Goal: Task Accomplishment & Management: Complete application form

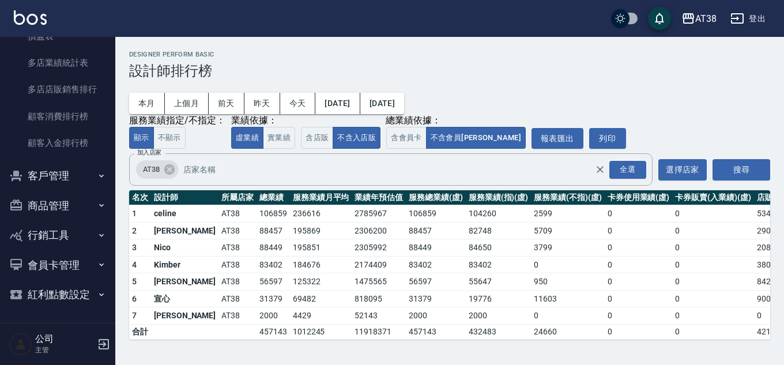
scroll to position [1428, 0]
click at [52, 207] on button "商品管理" at bounding box center [58, 205] width 106 height 30
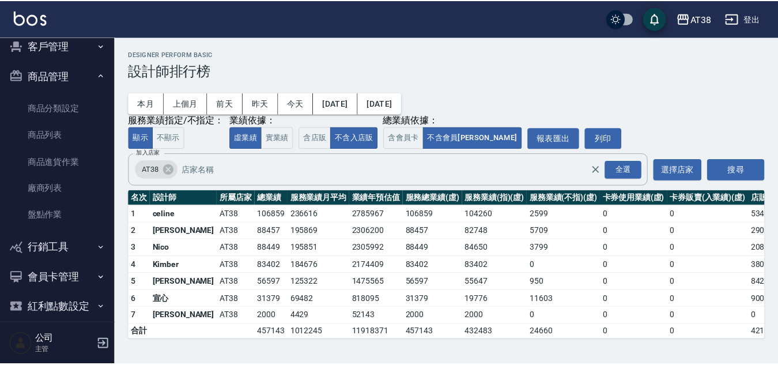
scroll to position [1570, 0]
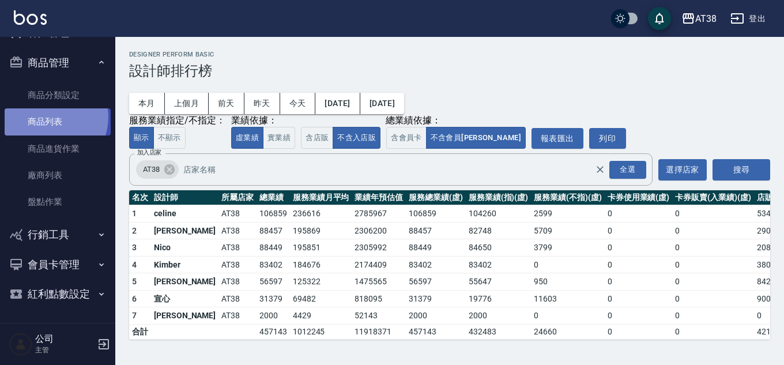
click at [48, 117] on link "商品列表" at bounding box center [58, 121] width 106 height 27
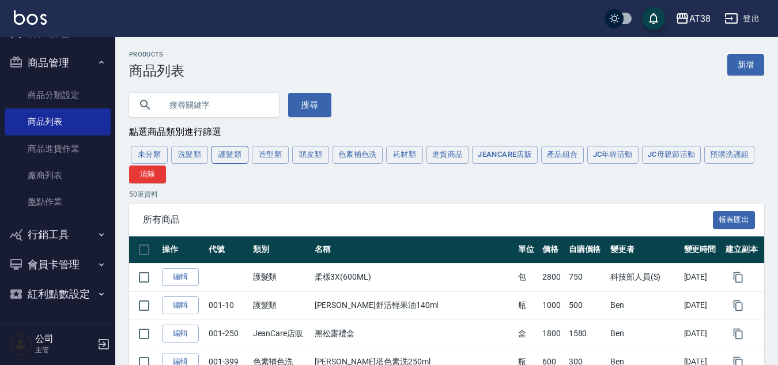
click at [233, 154] on button "護髮類" at bounding box center [229, 155] width 37 height 18
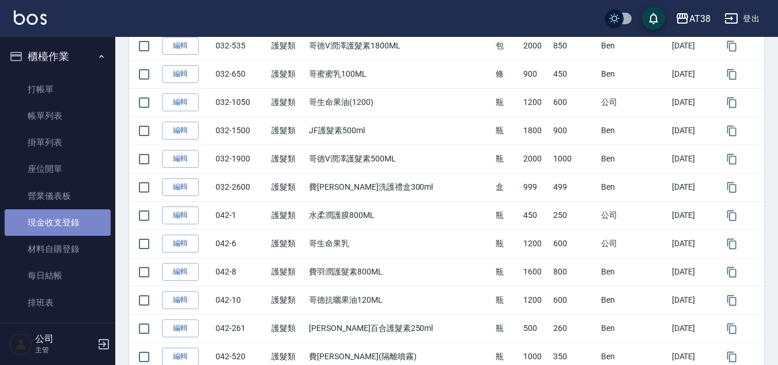
click at [65, 224] on link "現金收支登錄" at bounding box center [58, 222] width 106 height 27
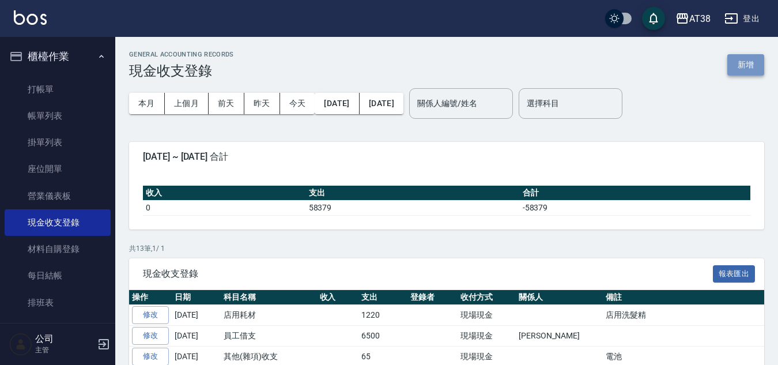
click at [739, 59] on button "新增" at bounding box center [745, 64] width 37 height 21
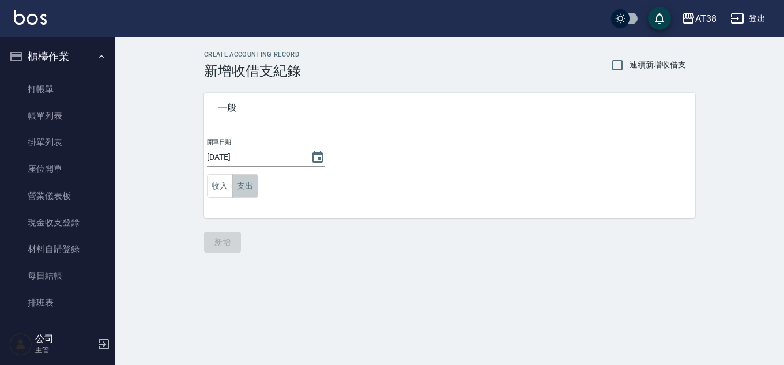
click at [246, 179] on button "支出" at bounding box center [245, 186] width 26 height 24
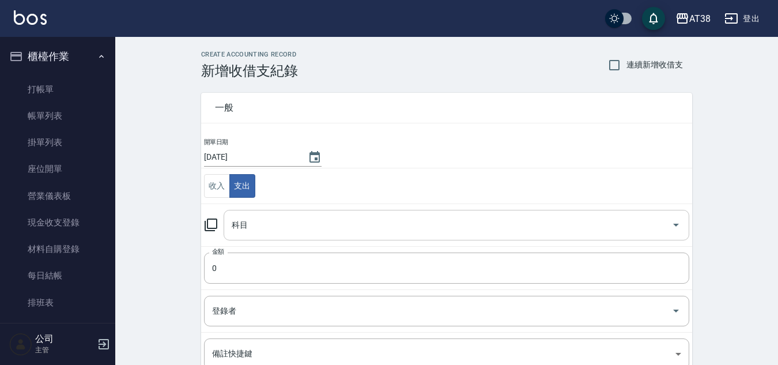
click at [248, 225] on input "科目" at bounding box center [448, 225] width 438 height 20
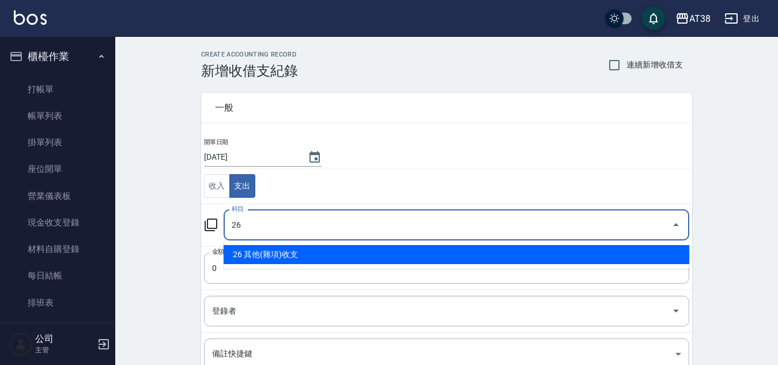
click at [262, 248] on li "26 其他(雜項)收支" at bounding box center [457, 254] width 466 height 19
type input "26 其他(雜項)收支"
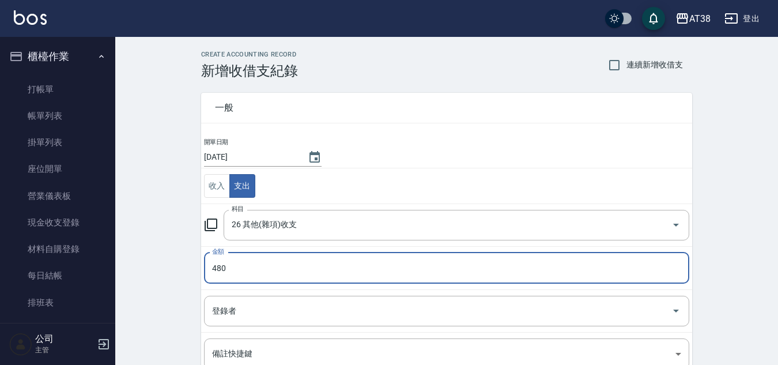
type input "480"
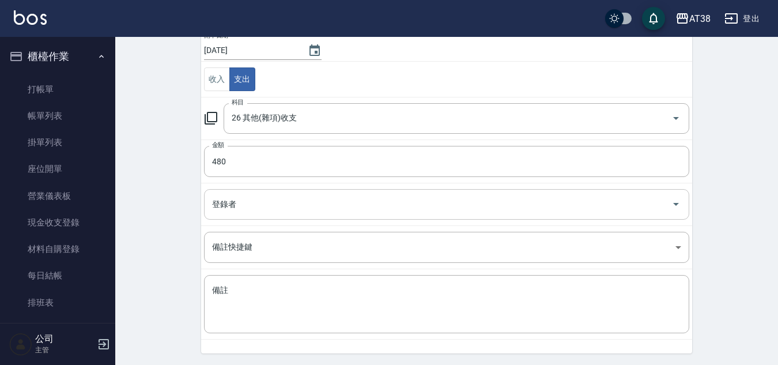
scroll to position [115, 0]
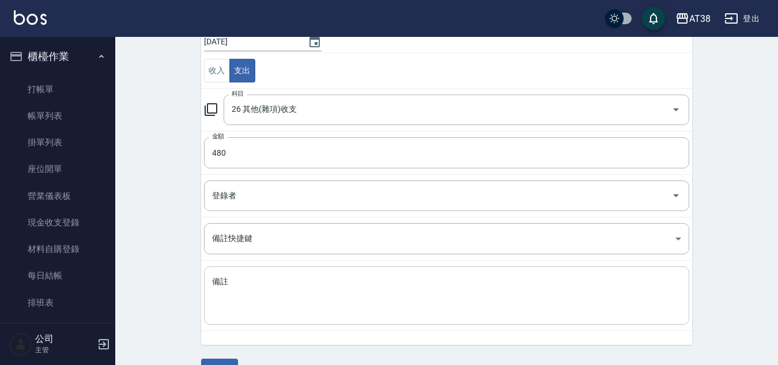
click at [295, 287] on textarea "備註" at bounding box center [446, 295] width 469 height 39
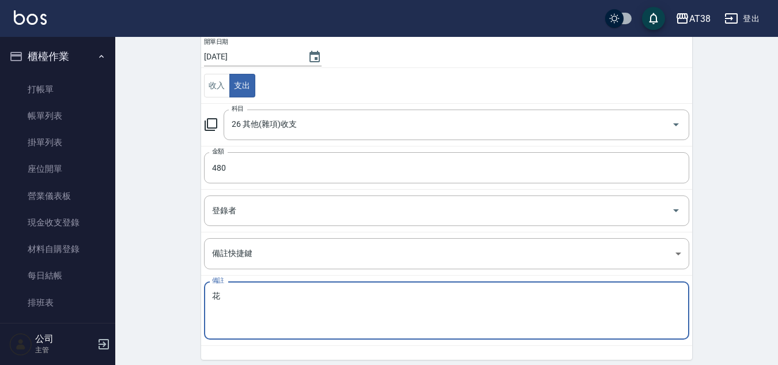
scroll to position [144, 0]
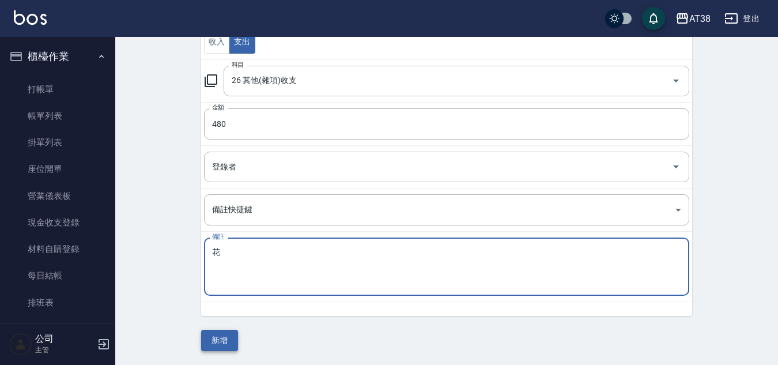
type textarea "花"
click at [225, 339] on button "新增" at bounding box center [219, 340] width 37 height 21
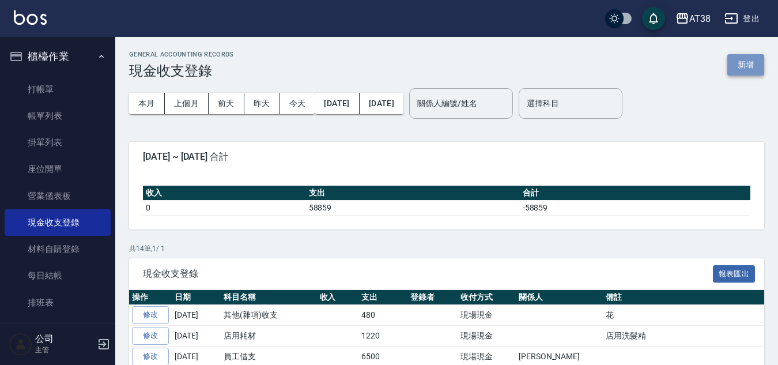
click at [745, 66] on button "新增" at bounding box center [745, 64] width 37 height 21
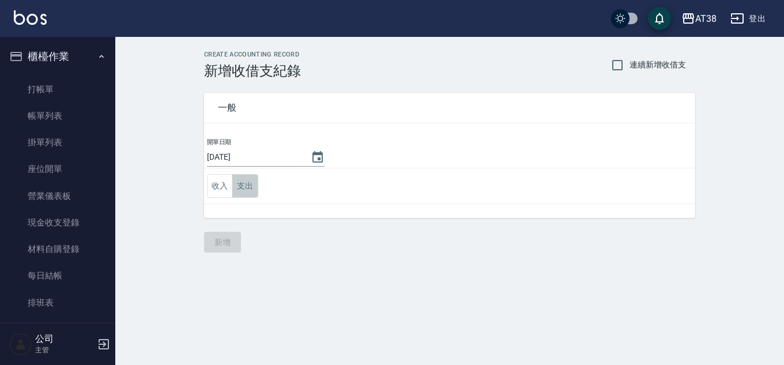
click at [243, 187] on button "支出" at bounding box center [245, 186] width 26 height 24
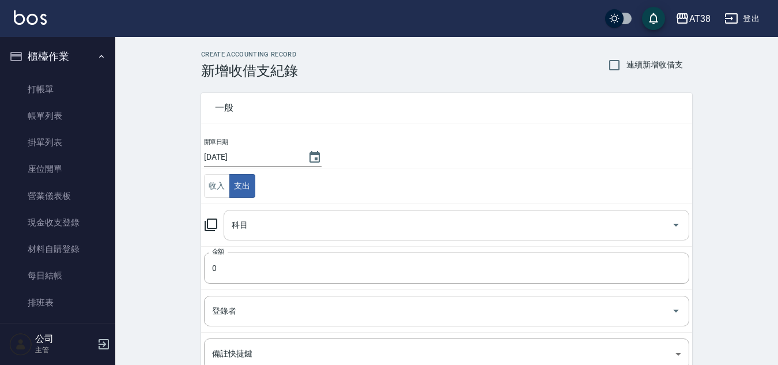
click at [245, 223] on input "科目" at bounding box center [448, 225] width 438 height 20
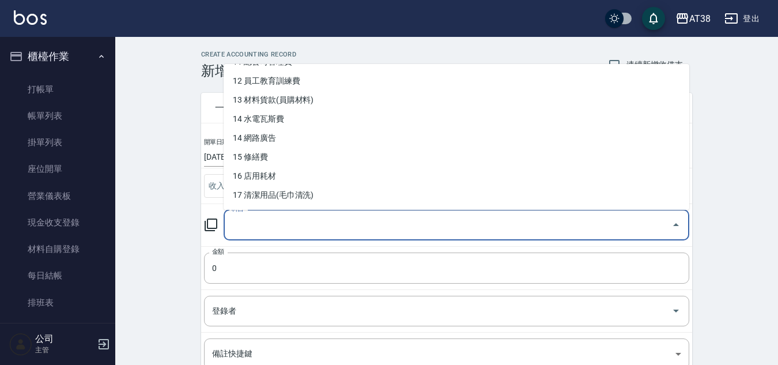
scroll to position [231, 0]
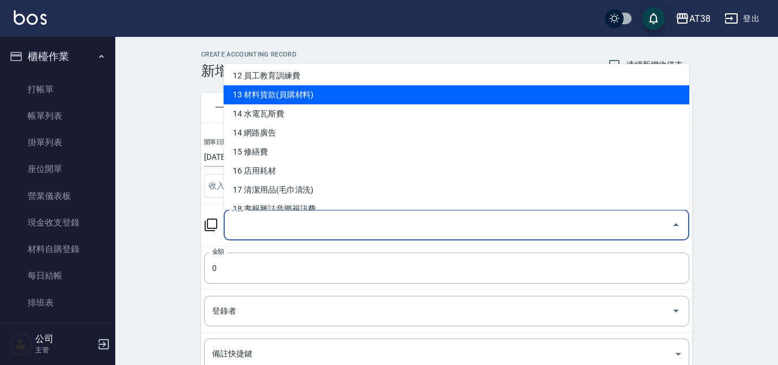
click at [236, 96] on li "13 材料貨款(員購材料)" at bounding box center [457, 94] width 466 height 19
type input "13 材料貨款(員購材料)"
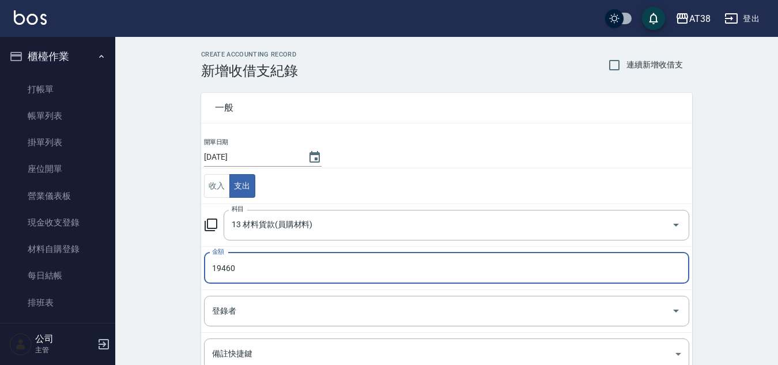
type input "19460"
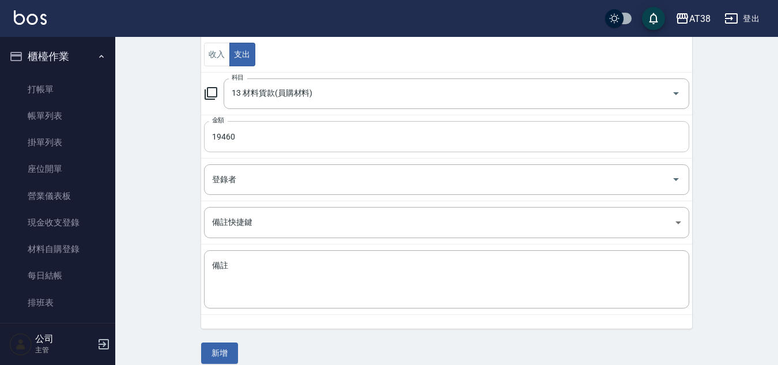
scroll to position [144, 0]
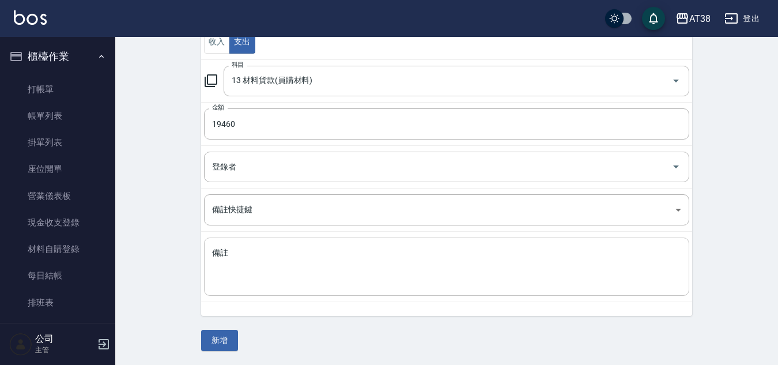
click at [311, 240] on div "x 備註" at bounding box center [446, 266] width 485 height 58
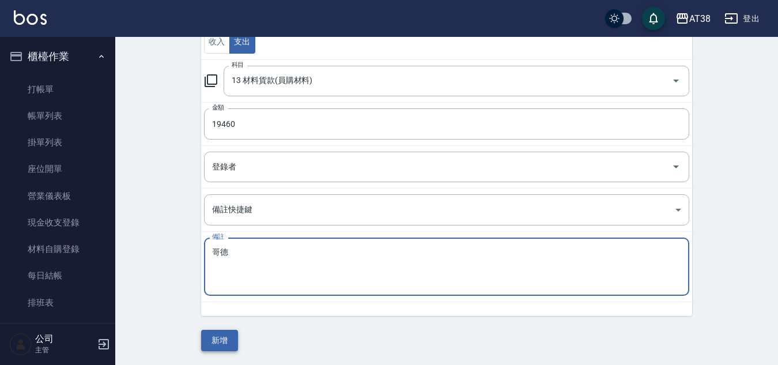
type textarea "哥德"
click at [218, 342] on button "新增" at bounding box center [219, 340] width 37 height 21
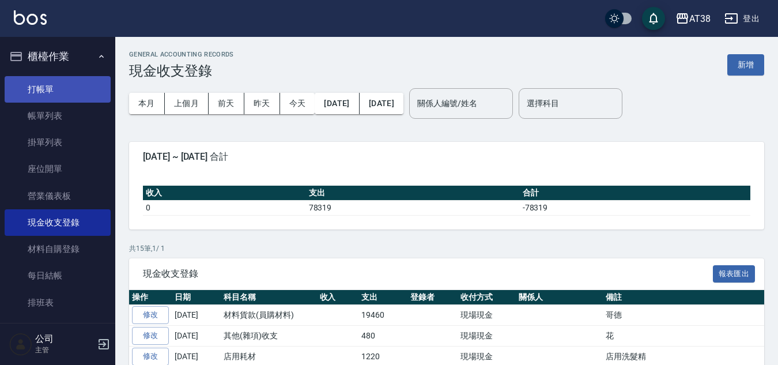
click at [41, 85] on link "打帳單" at bounding box center [58, 89] width 106 height 27
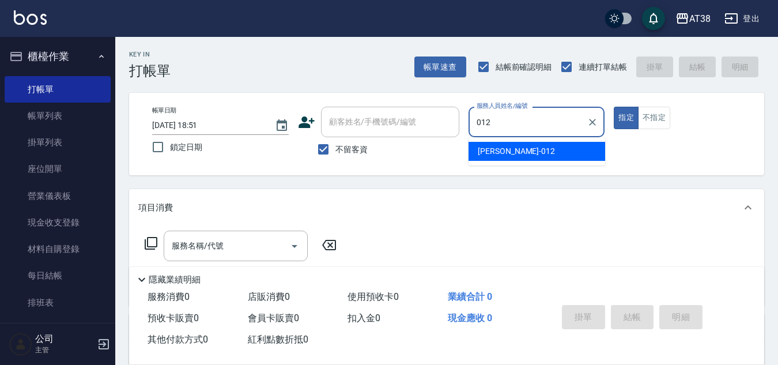
type input "[PERSON_NAME]-012"
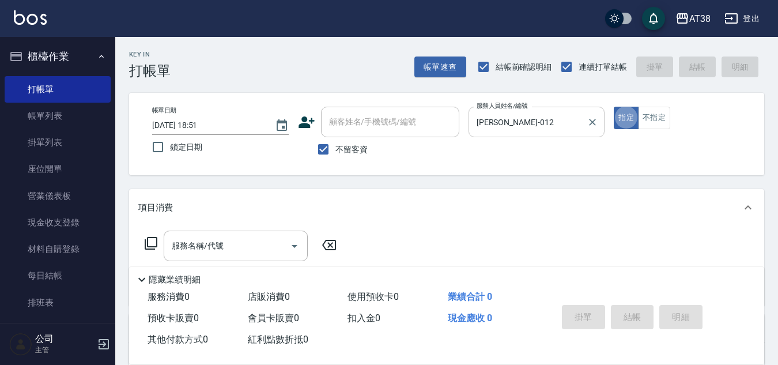
type button "true"
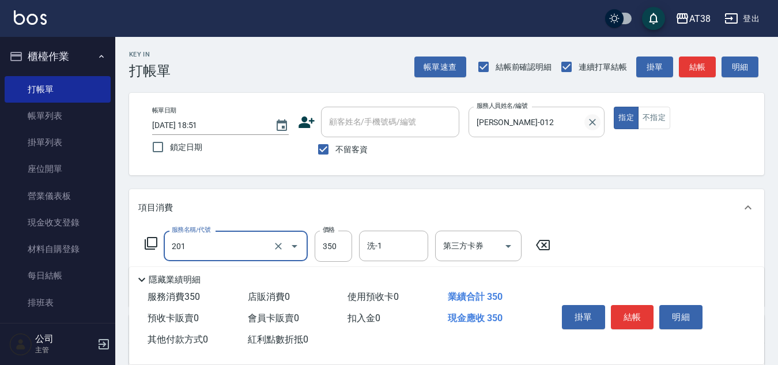
type input "洗髮(201)"
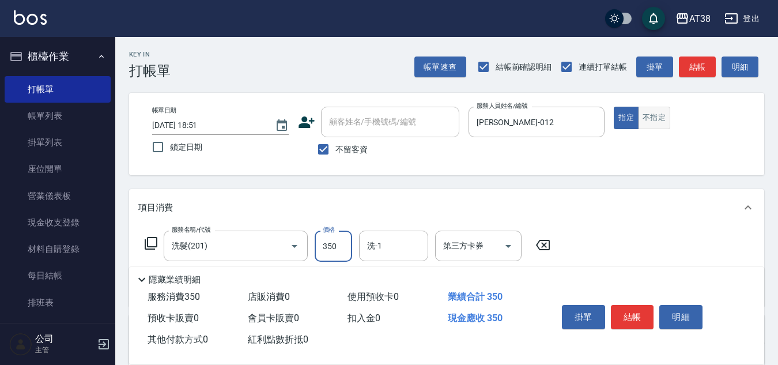
click at [652, 112] on button "不指定" at bounding box center [654, 118] width 32 height 22
type button "false"
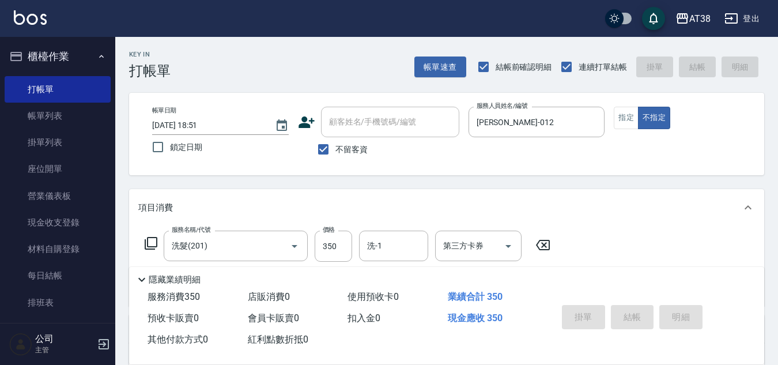
type input "[DATE] 18:52"
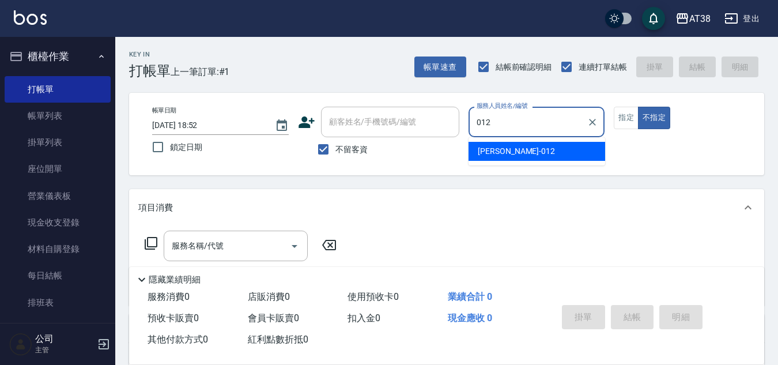
type input "[PERSON_NAME]-012"
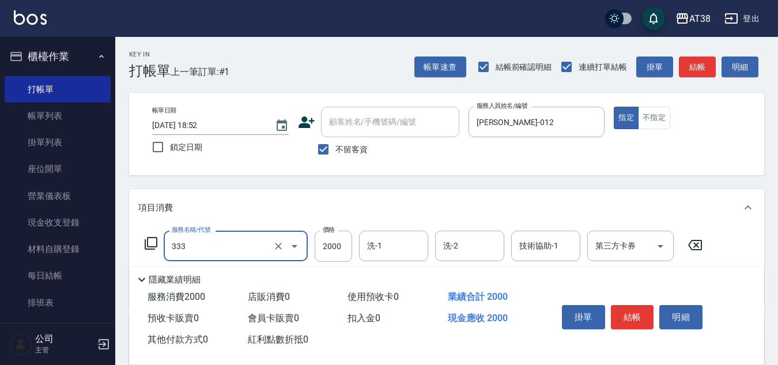
type input "網路燙髮(333)"
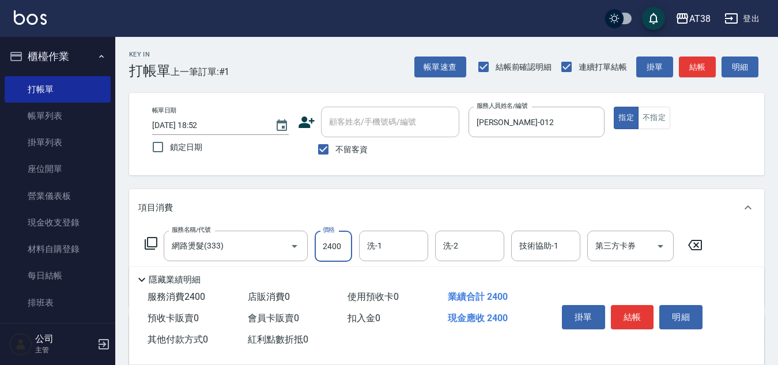
type input "2400"
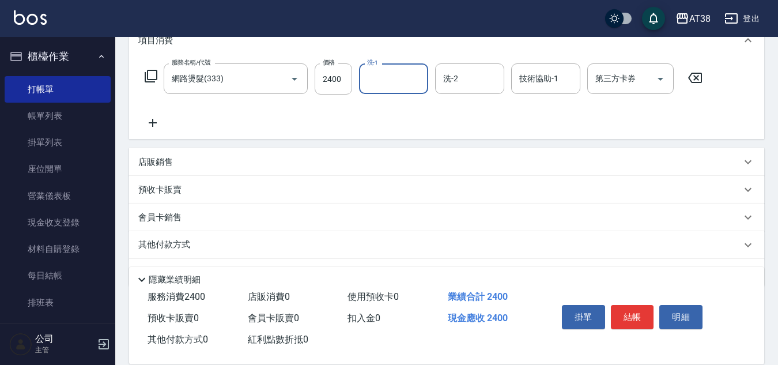
scroll to position [173, 0]
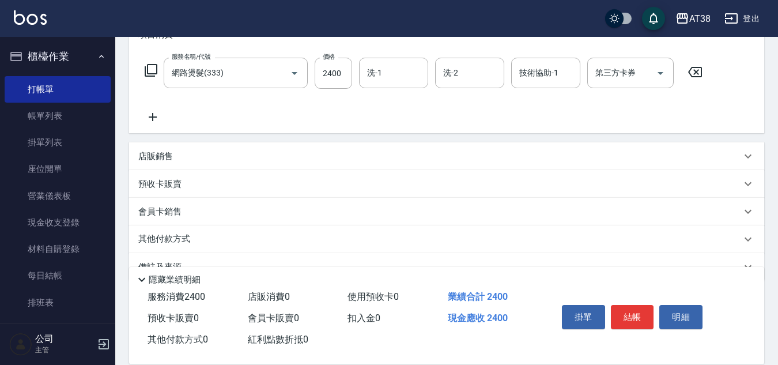
click at [153, 126] on div "服務名稱/代號 網路燙髮(333) 服務名稱/代號 價格 2400 價格 洗-1 洗-1 洗-2 洗-2 技術協助-1 技術協助-1 第三方卡券 第三方卡券" at bounding box center [446, 93] width 635 height 80
click at [154, 118] on icon at bounding box center [153, 117] width 8 height 8
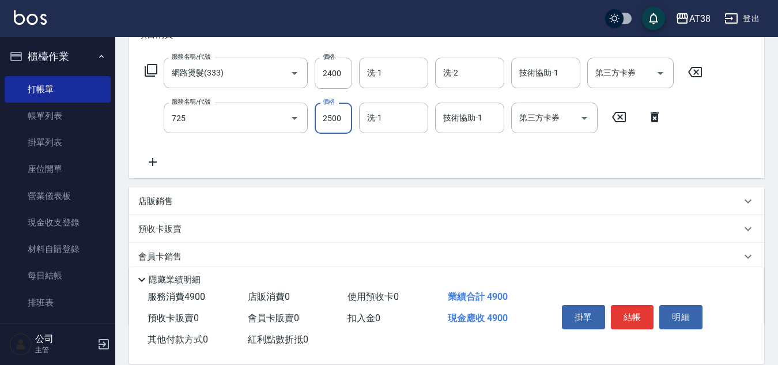
type input "哥德護髮三劑(網路)(725)"
type input "1300"
click at [146, 194] on div "店販銷售" at bounding box center [446, 201] width 635 height 28
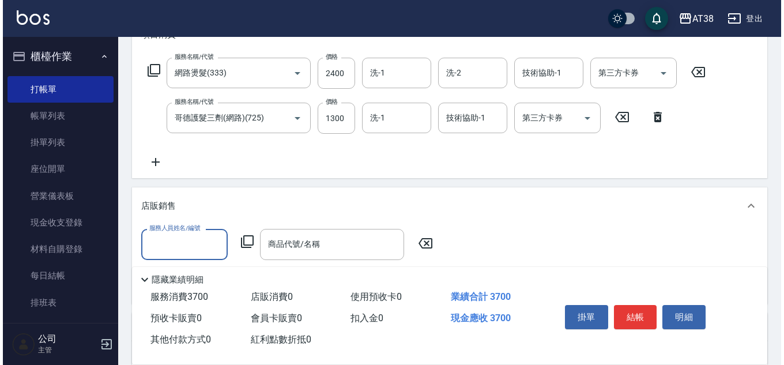
scroll to position [0, 0]
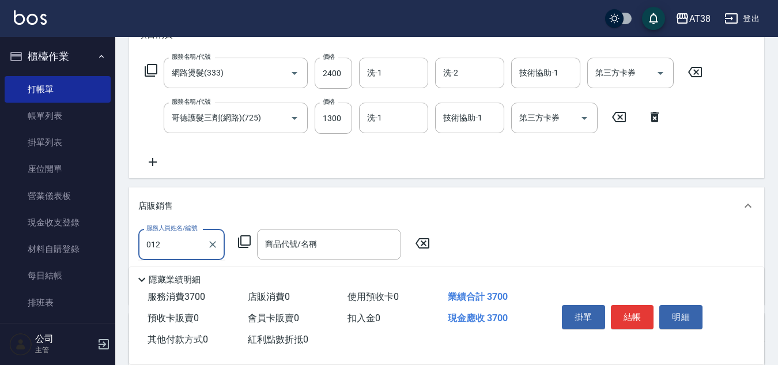
type input "[PERSON_NAME]-012"
click at [247, 245] on icon at bounding box center [244, 241] width 13 height 13
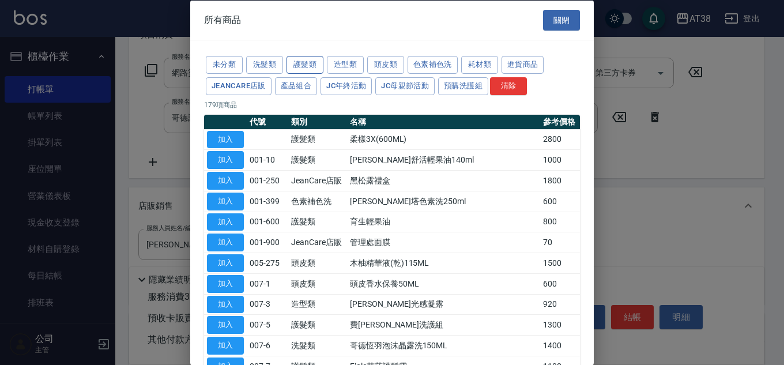
click at [304, 61] on button "護髮類" at bounding box center [304, 65] width 37 height 18
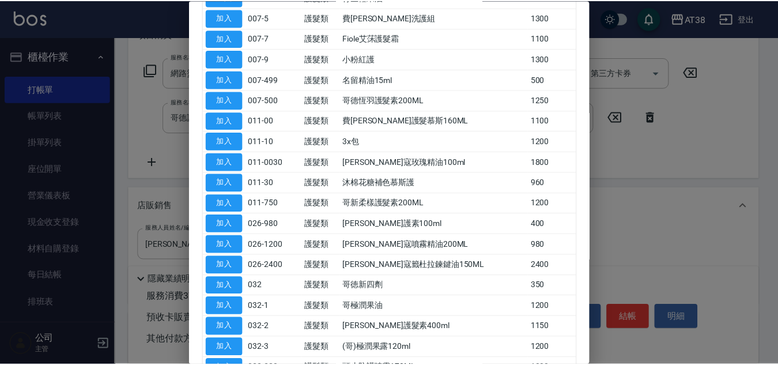
scroll to position [231, 0]
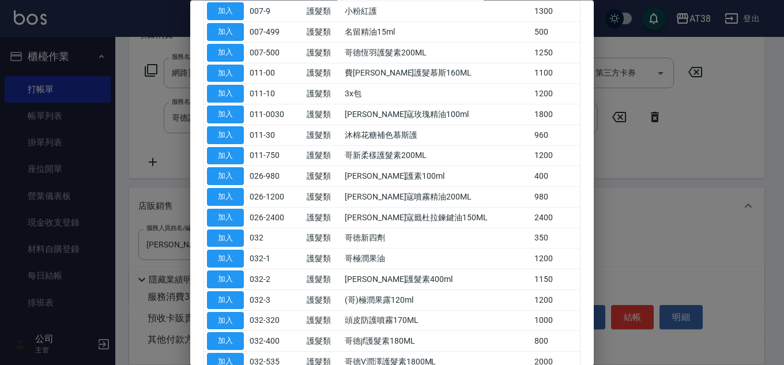
click at [224, 234] on button "加入" at bounding box center [225, 238] width 37 height 18
type input "哥徳新四劑"
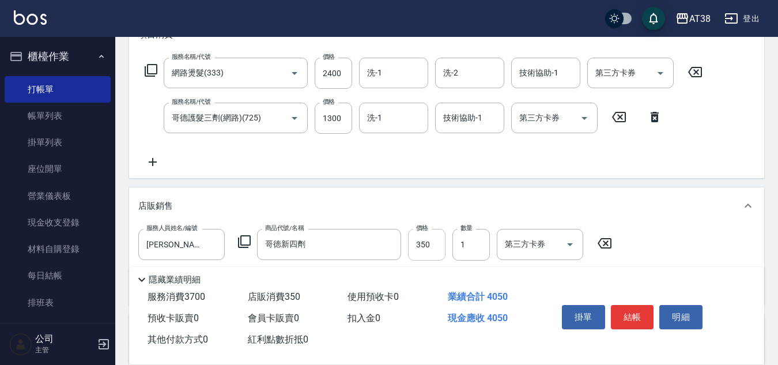
click at [434, 250] on input "350" at bounding box center [426, 244] width 37 height 31
type input "300"
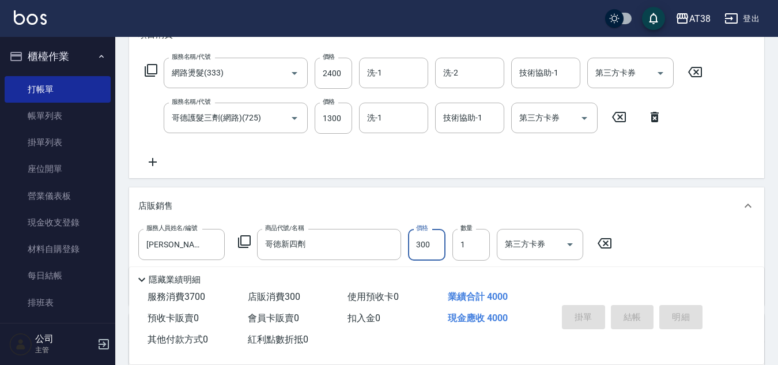
type input "[DATE] 18:59"
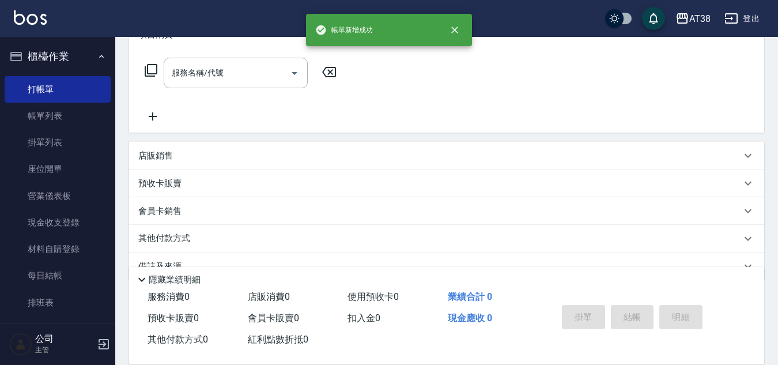
scroll to position [0, 0]
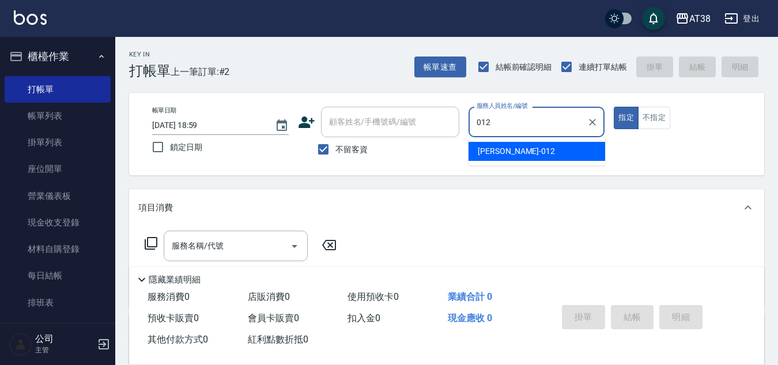
type input "[PERSON_NAME]-012"
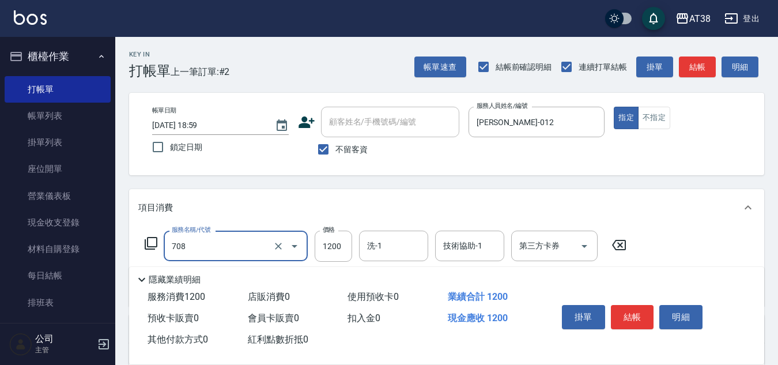
type input "哥德三劑護髮(708)"
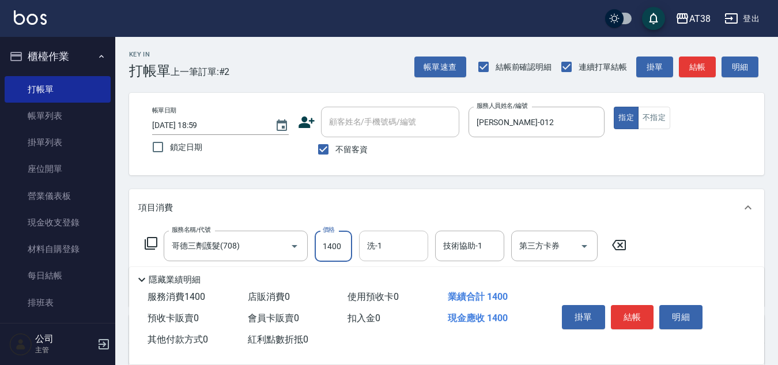
type input "1400"
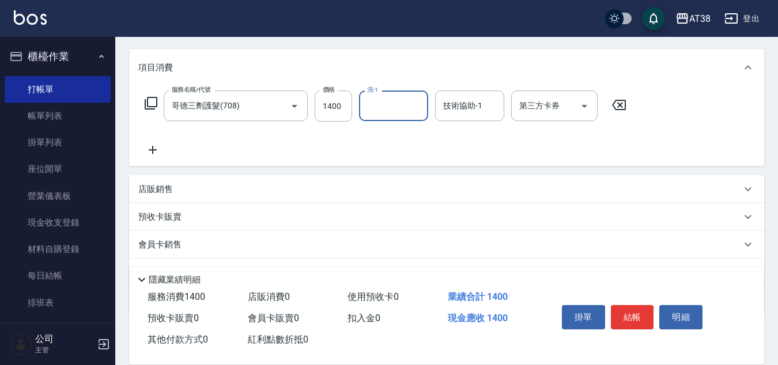
scroll to position [173, 0]
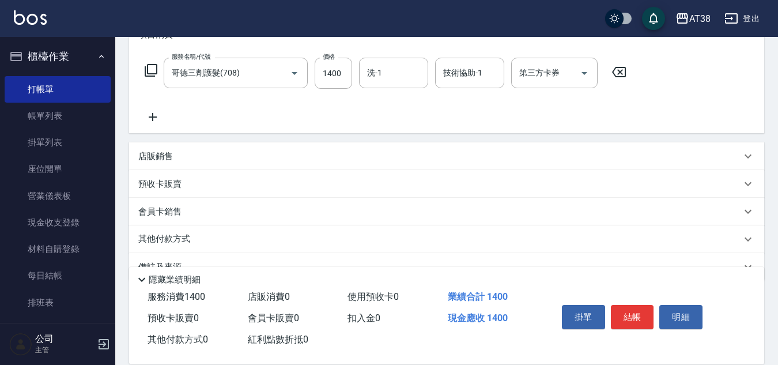
click at [148, 158] on p "店販銷售" at bounding box center [155, 156] width 35 height 12
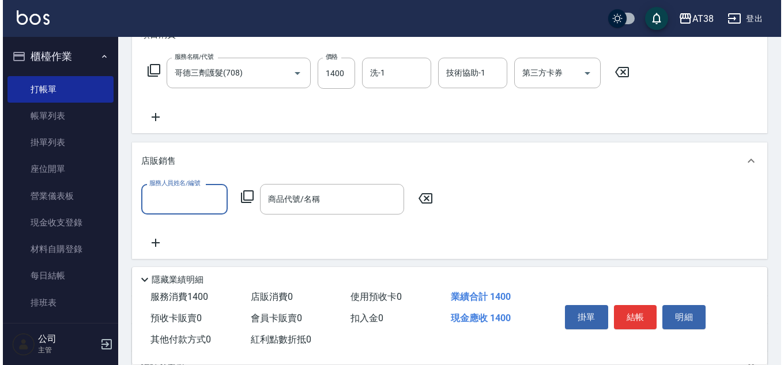
scroll to position [0, 0]
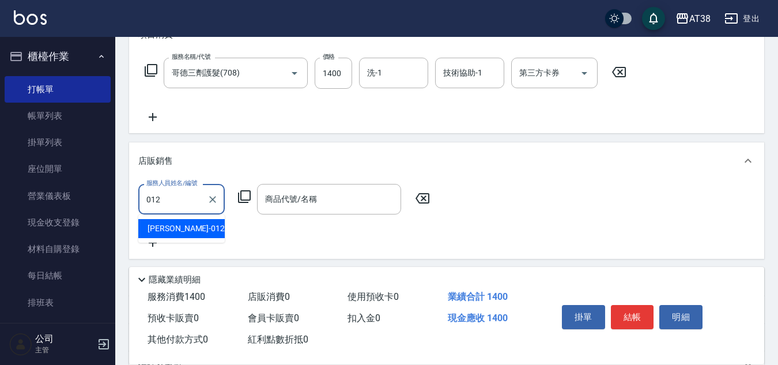
type input "[PERSON_NAME]-012"
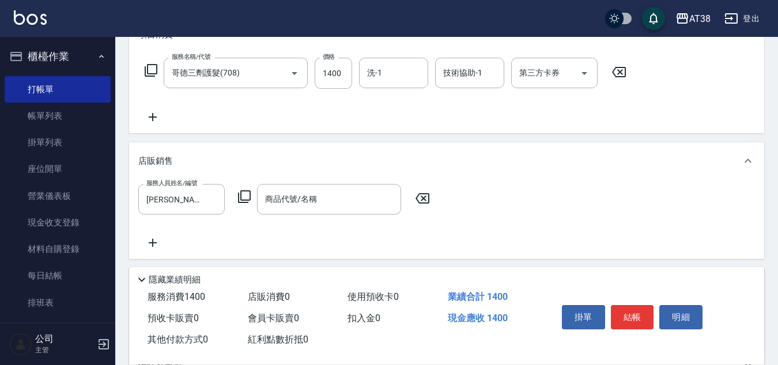
click at [243, 194] on icon at bounding box center [244, 197] width 14 height 14
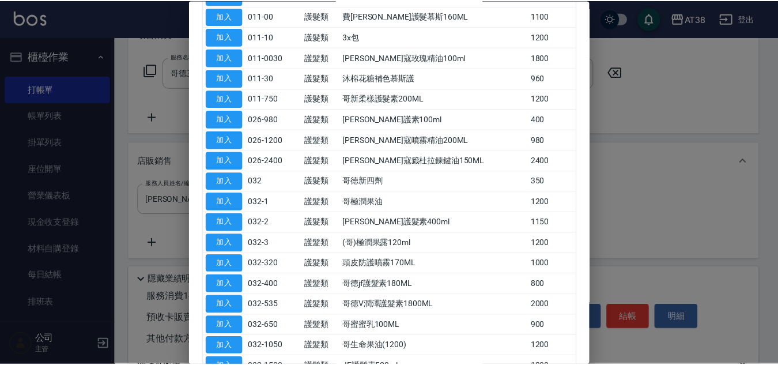
scroll to position [288, 0]
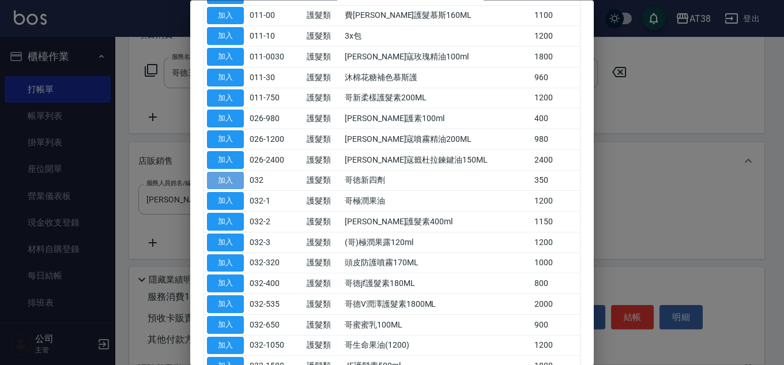
click at [228, 178] on button "加入" at bounding box center [225, 181] width 37 height 18
type input "哥徳新四劑"
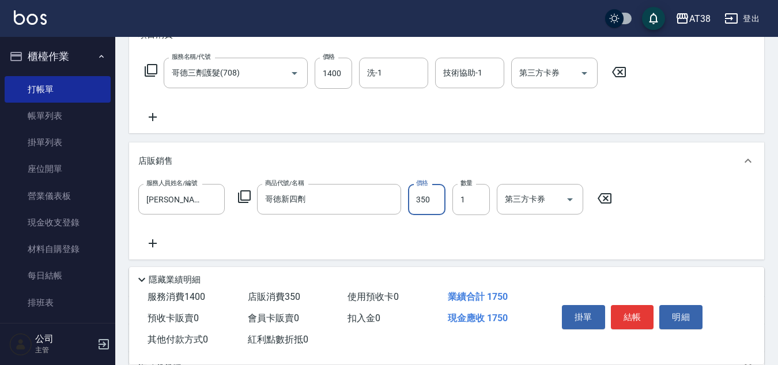
click at [417, 207] on input "350" at bounding box center [426, 199] width 37 height 31
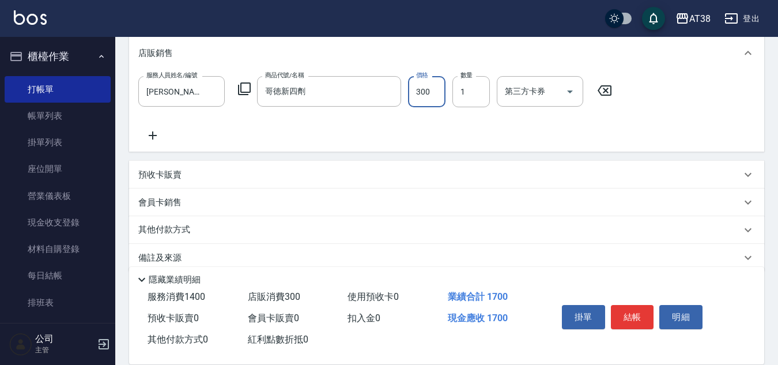
scroll to position [298, 0]
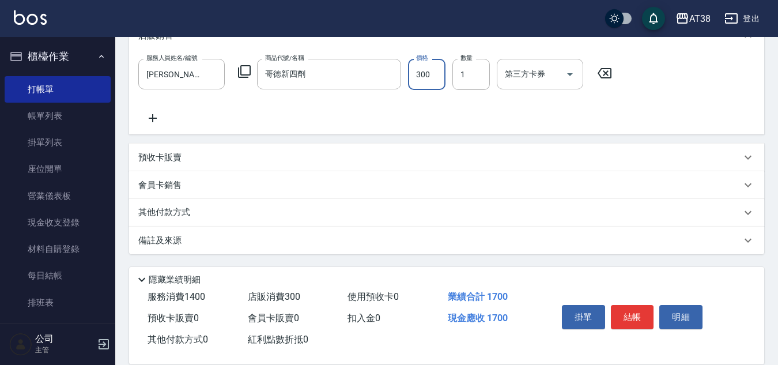
type input "300"
click at [162, 212] on p "其他付款方式" at bounding box center [167, 212] width 58 height 13
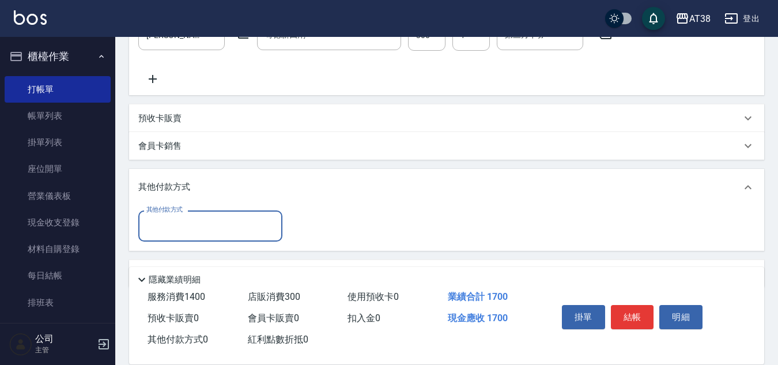
scroll to position [371, 0]
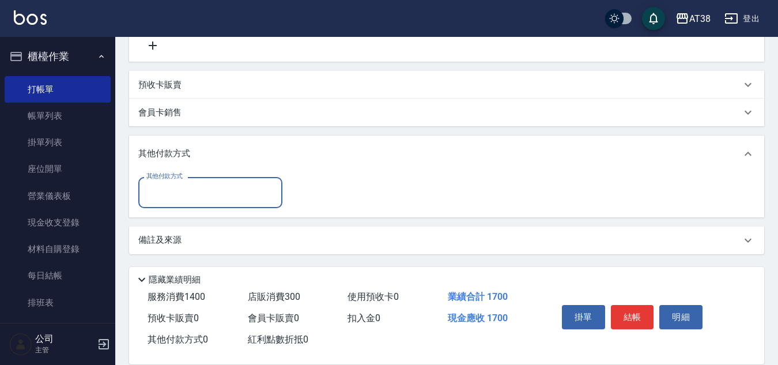
click at [185, 188] on input "其他付款方式" at bounding box center [210, 192] width 134 height 20
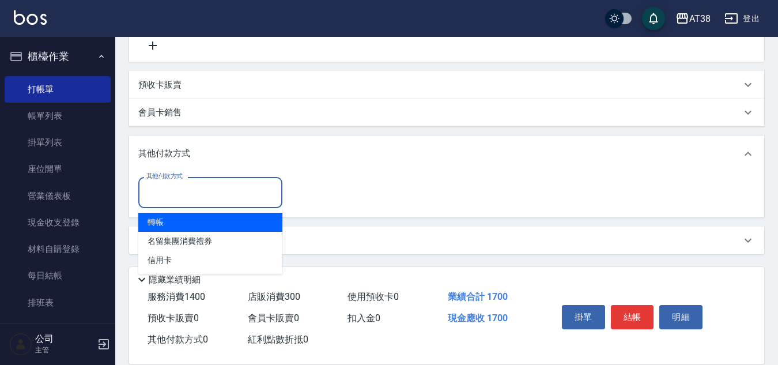
click at [154, 220] on span "轉帳" at bounding box center [210, 222] width 144 height 19
type input "轉帳"
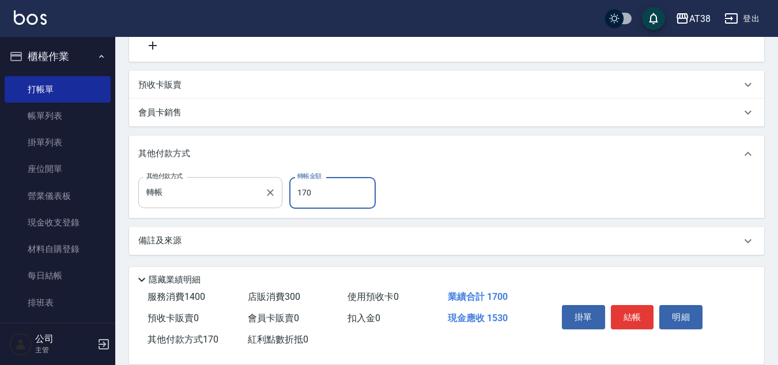
type input "1700"
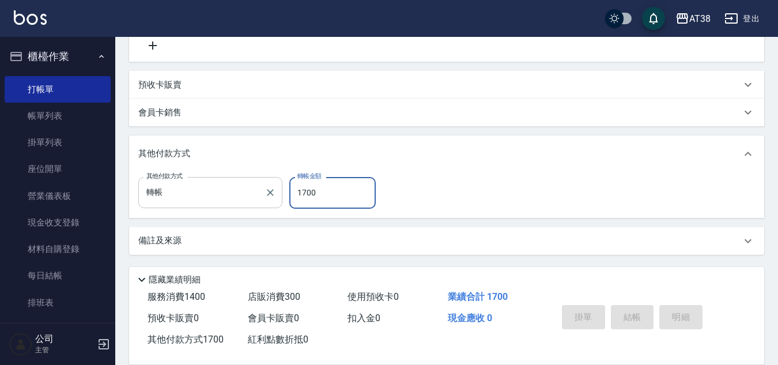
type input "[DATE] 19:00"
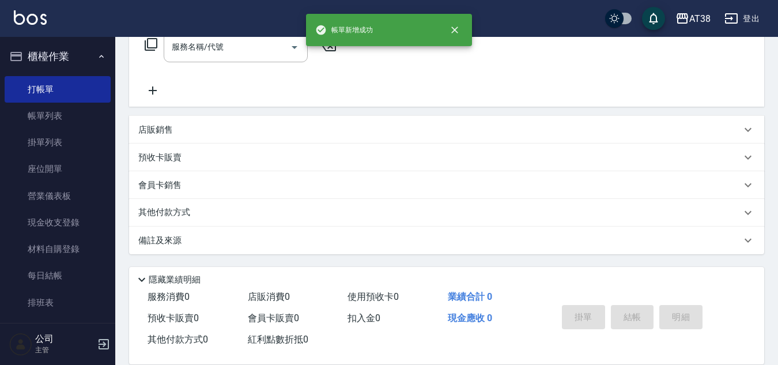
scroll to position [0, 0]
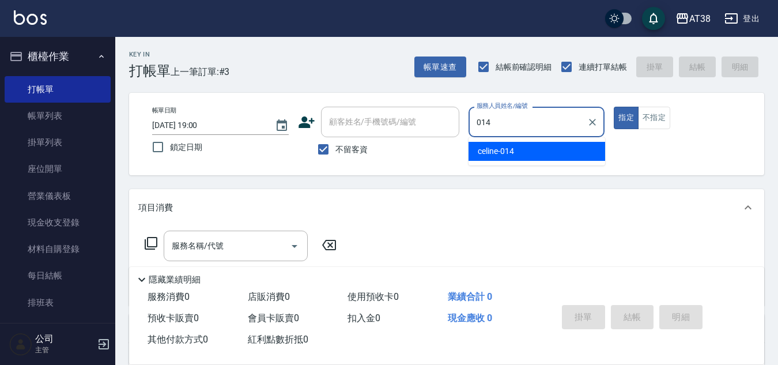
type input "celine-014"
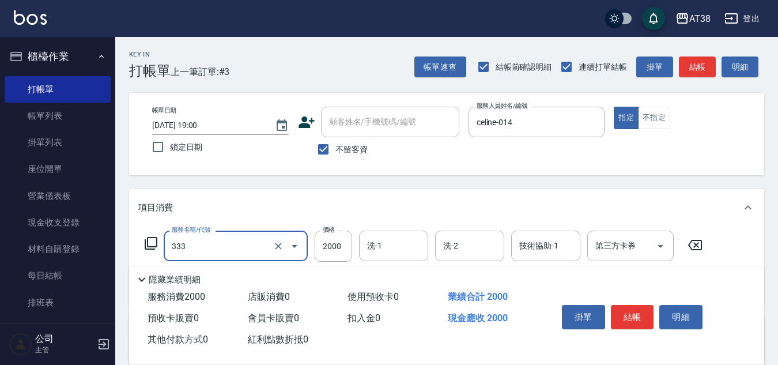
type input "網路燙髮(333)"
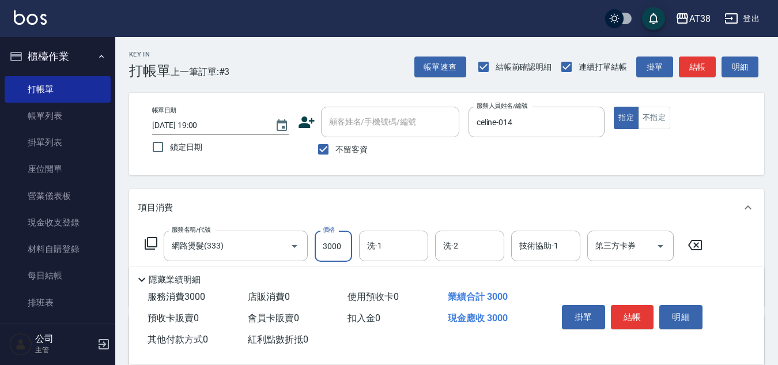
type input "3000"
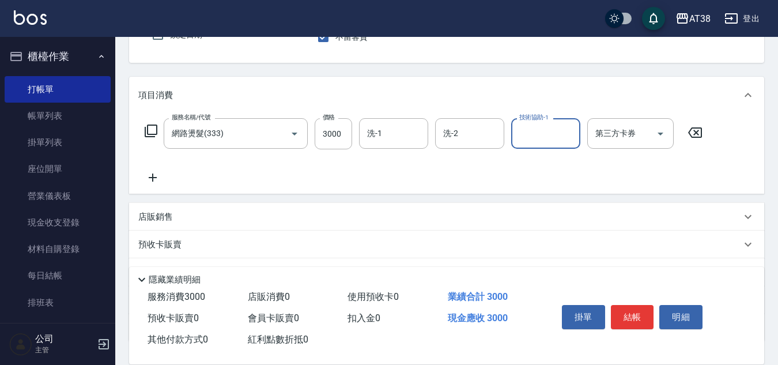
scroll to position [115, 0]
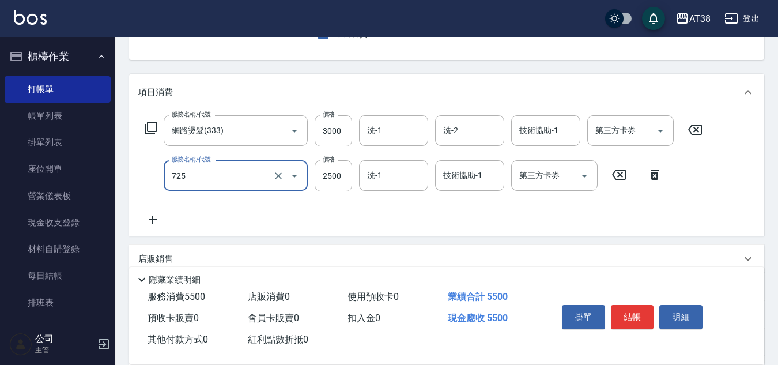
type input "哥德護髮三劑(網路)(725)"
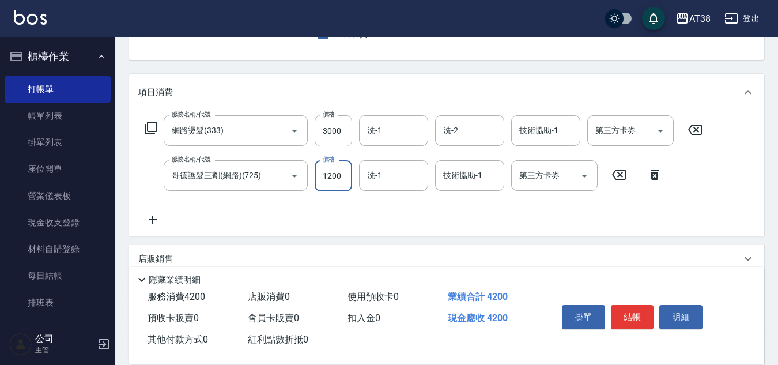
type input "1200"
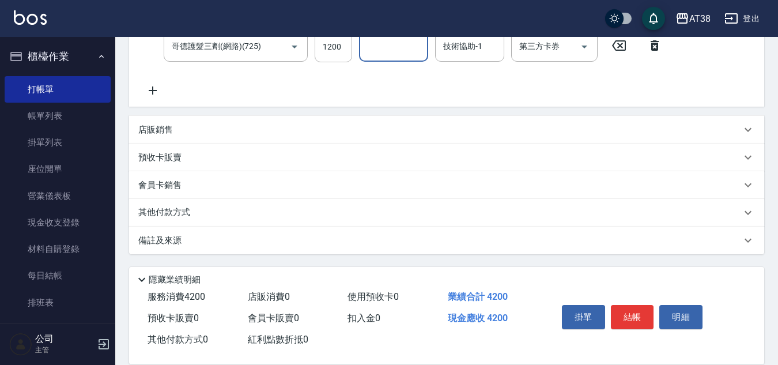
click at [153, 130] on p "店販銷售" at bounding box center [155, 130] width 35 height 12
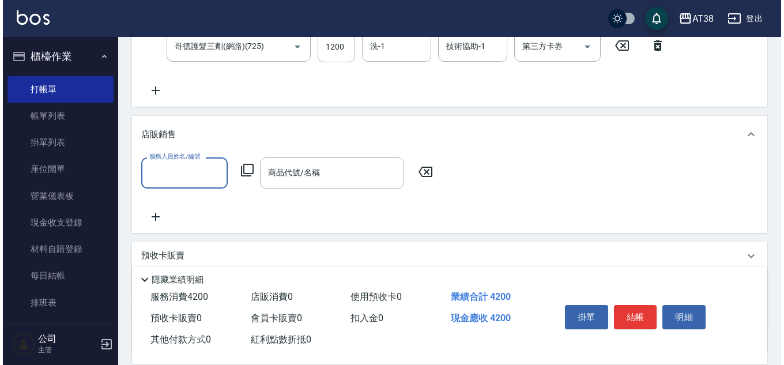
scroll to position [0, 0]
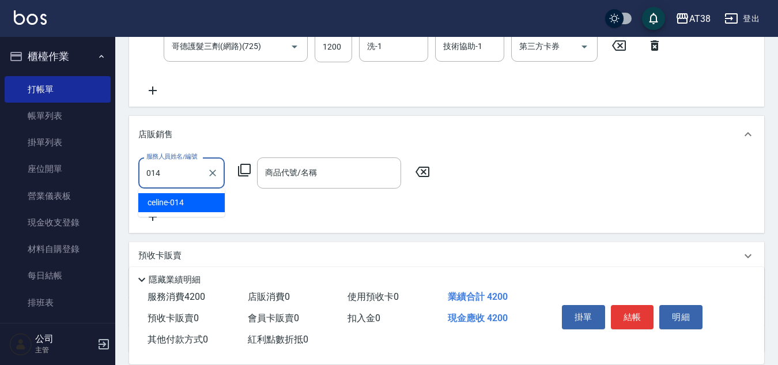
type input "celine-014"
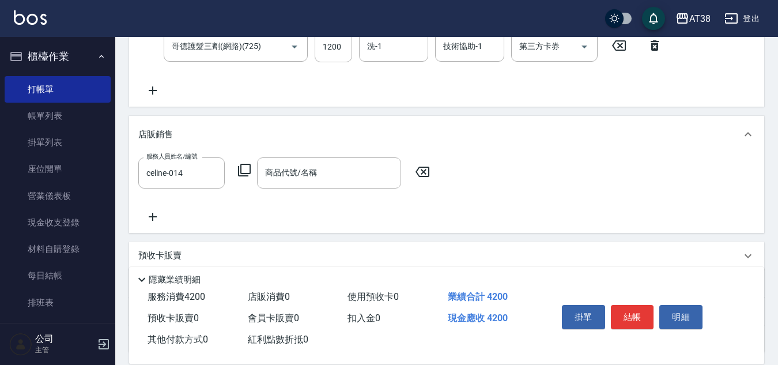
click at [247, 167] on icon at bounding box center [244, 170] width 14 height 14
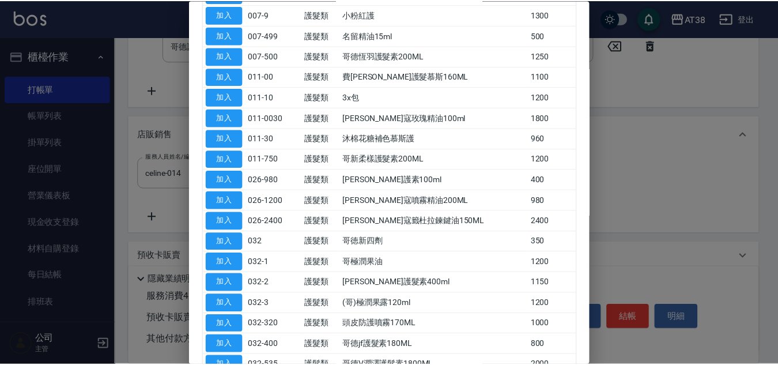
scroll to position [231, 0]
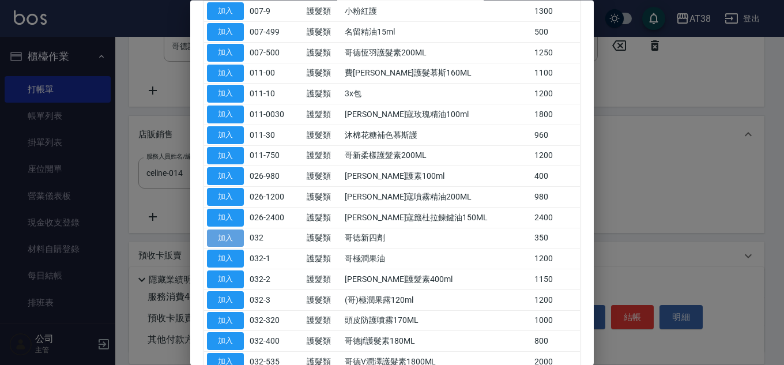
click at [216, 241] on button "加入" at bounding box center [225, 238] width 37 height 18
type input "哥徳新四劑"
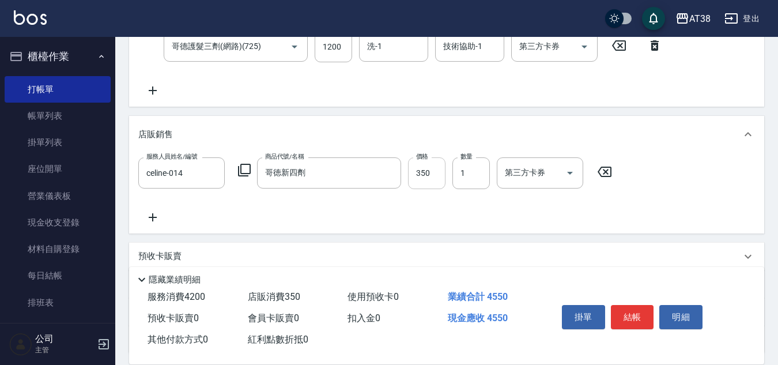
click at [414, 177] on input "350" at bounding box center [426, 172] width 37 height 31
type input "300"
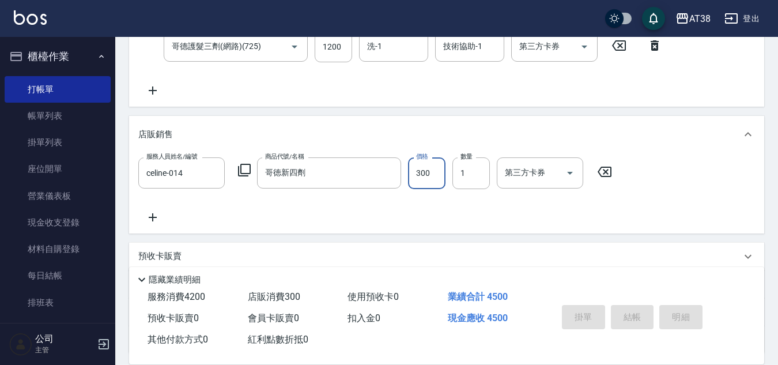
type input "[DATE] 19:01"
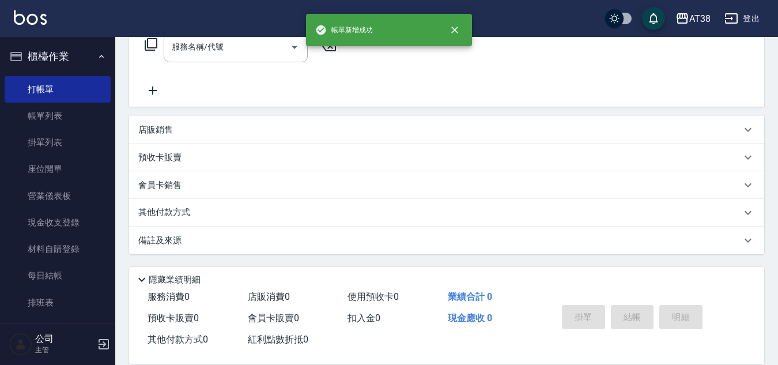
scroll to position [0, 0]
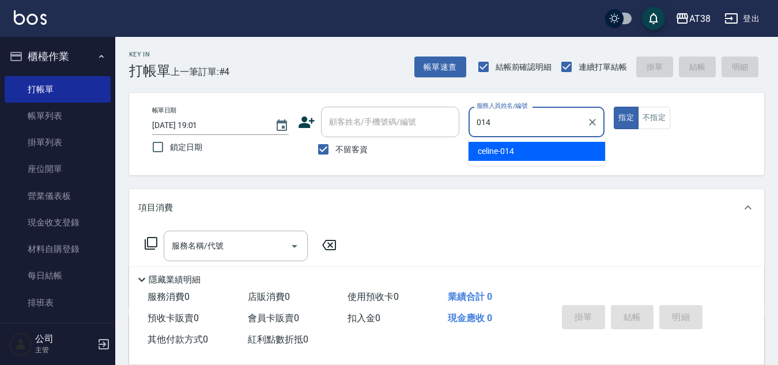
type input "celine-014"
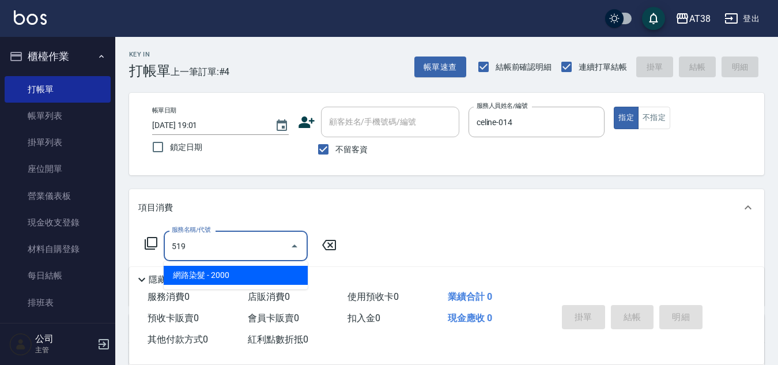
type input "網路染髮(519)"
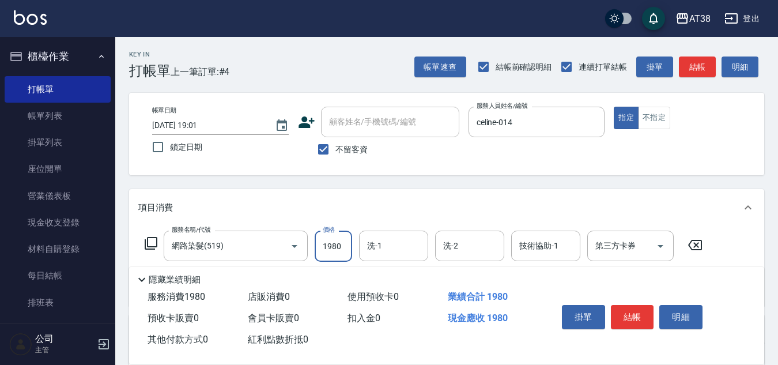
type input "1980"
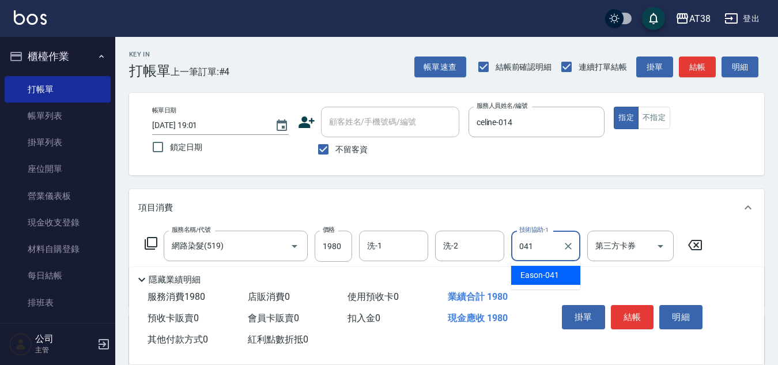
type input "Eason-041"
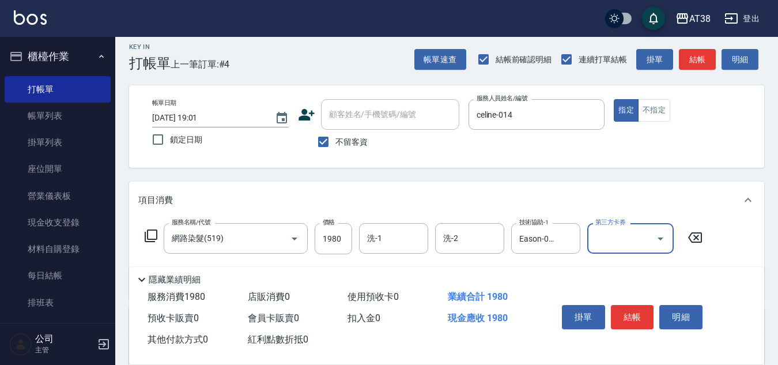
scroll to position [115, 0]
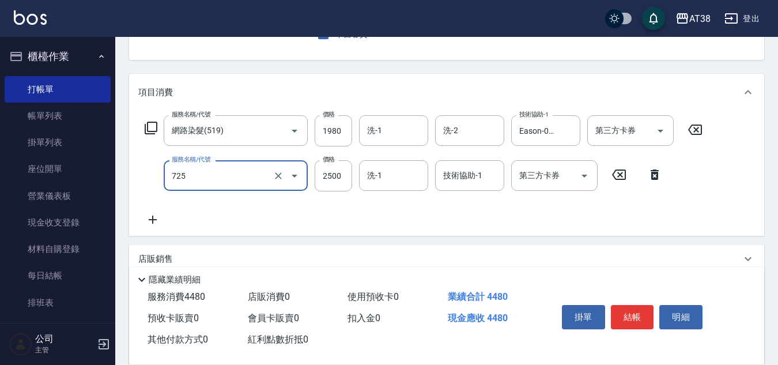
type input "哥德護髮三劑(網路)(725)"
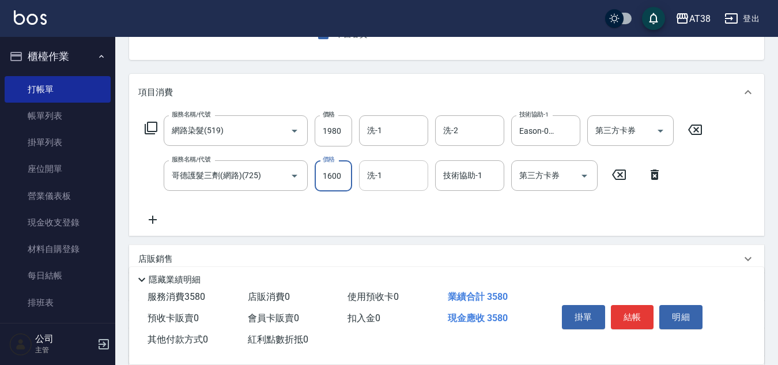
type input "1600"
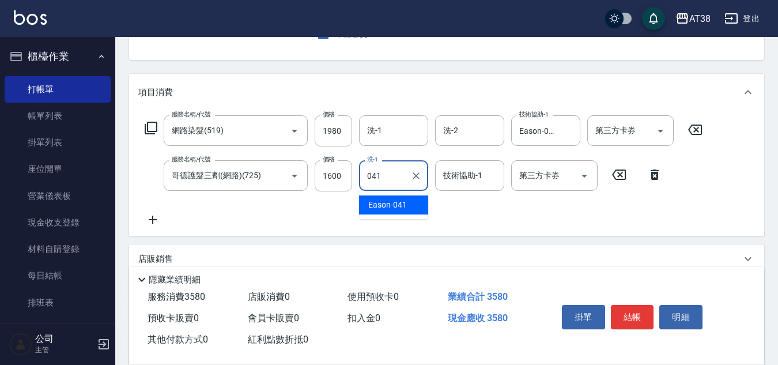
type input "Eason-041"
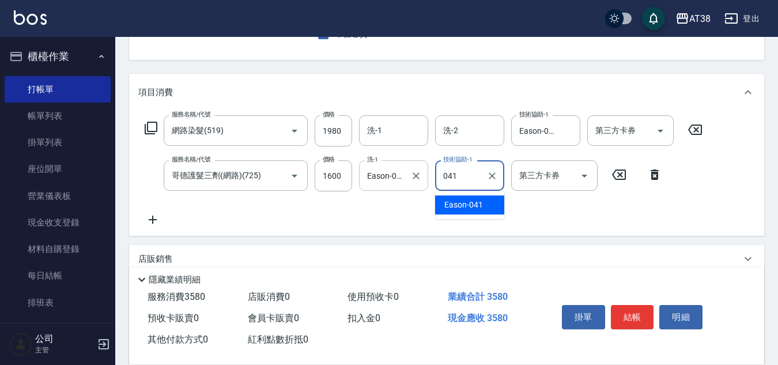
type input "Eason-041"
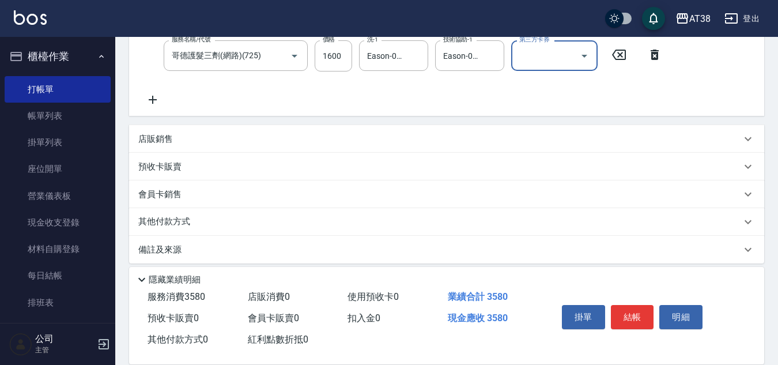
scroll to position [244, 0]
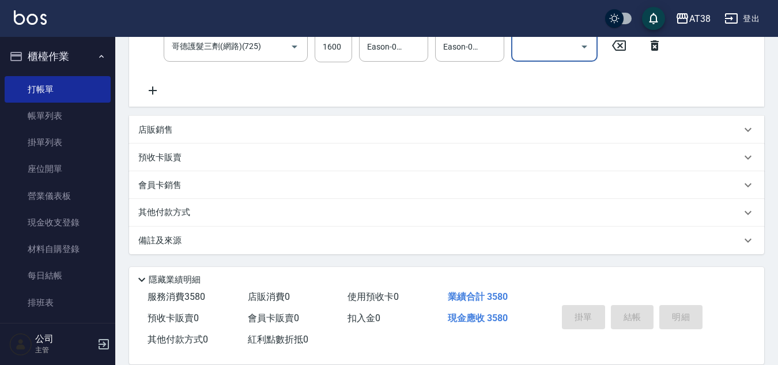
type input "[DATE] 19:03"
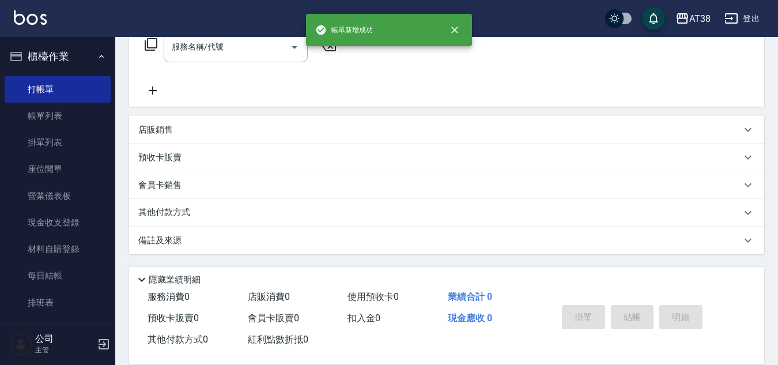
scroll to position [0, 0]
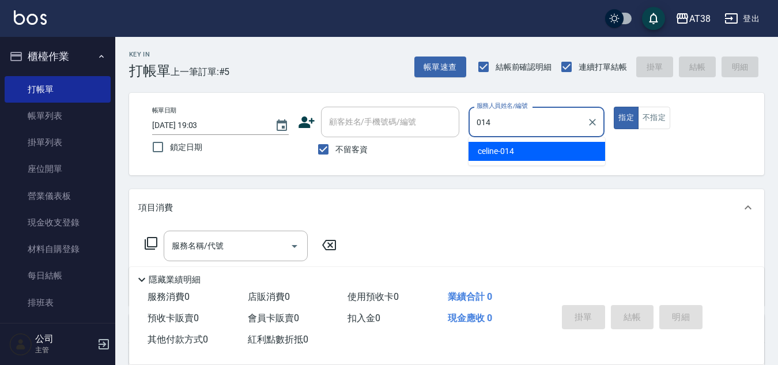
type input "celine-014"
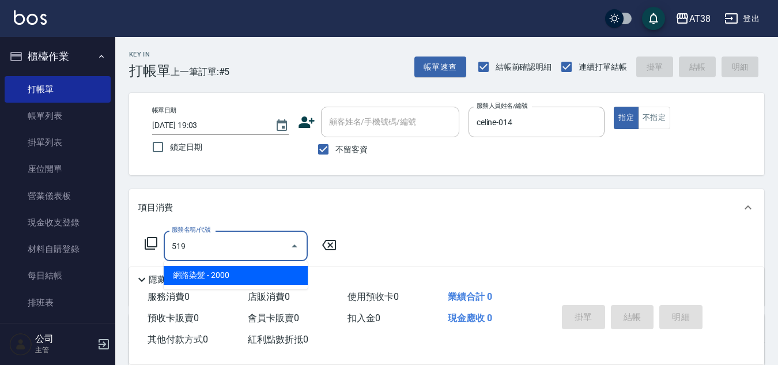
type input "網路染髮(519)"
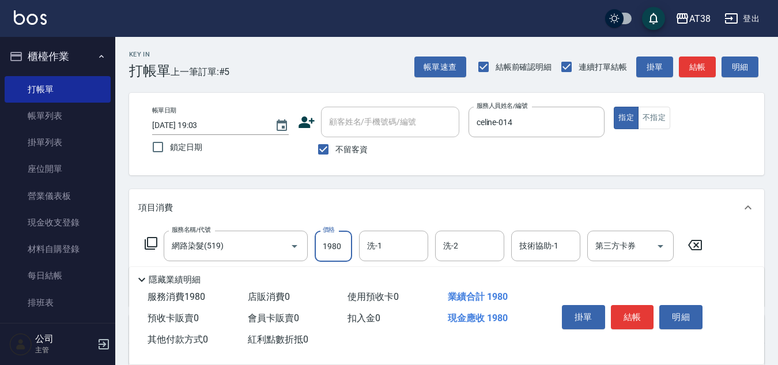
type input "1980"
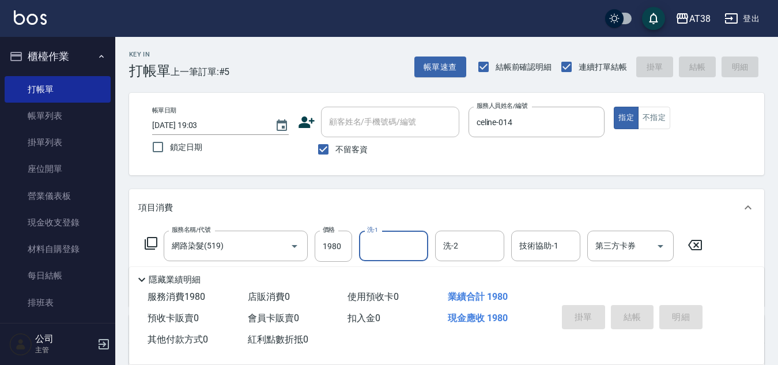
type input "[DATE] 19:04"
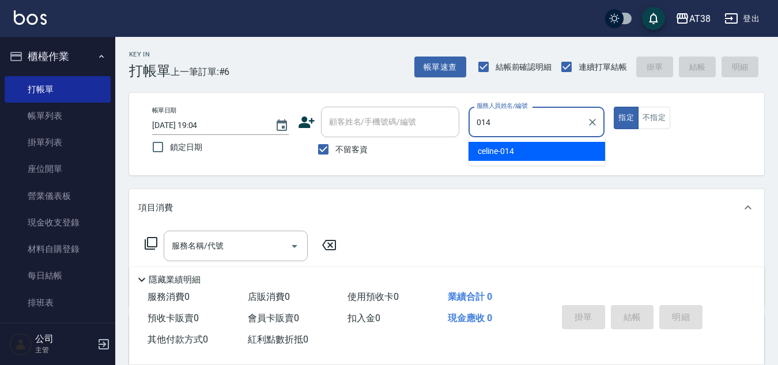
type input "celine-014"
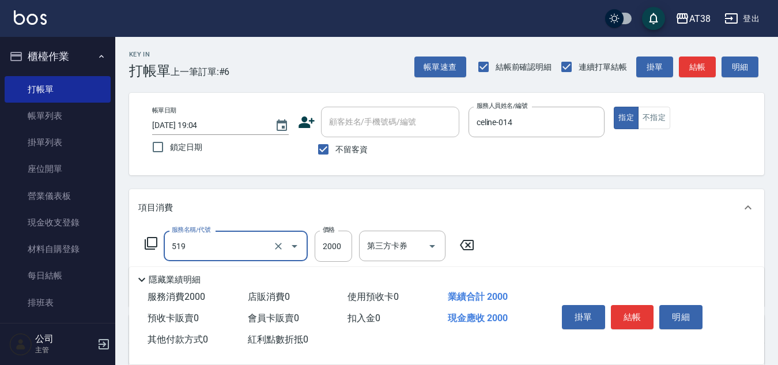
type input "網路染髮(519)"
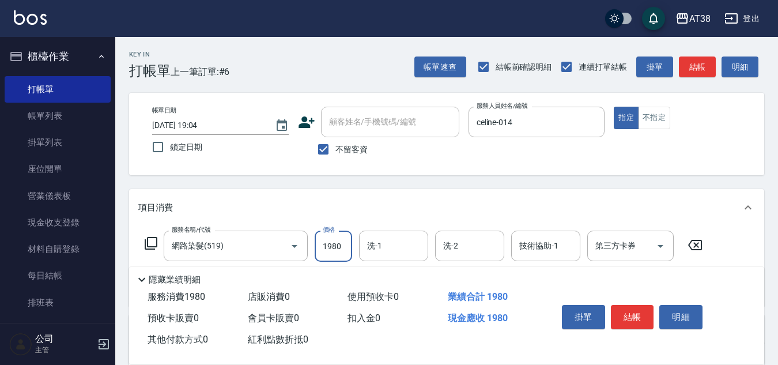
type input "1980"
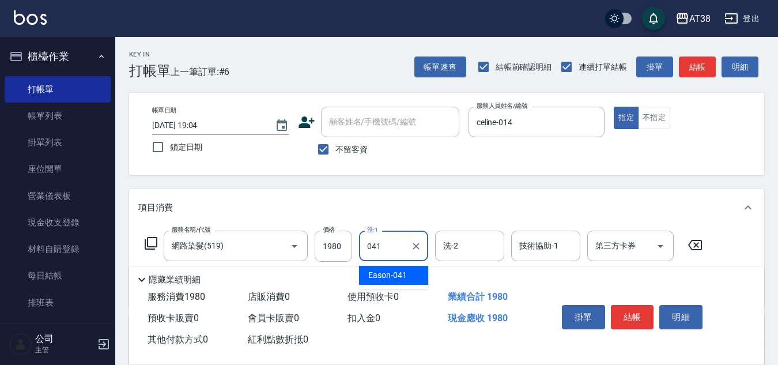
type input "Eason-041"
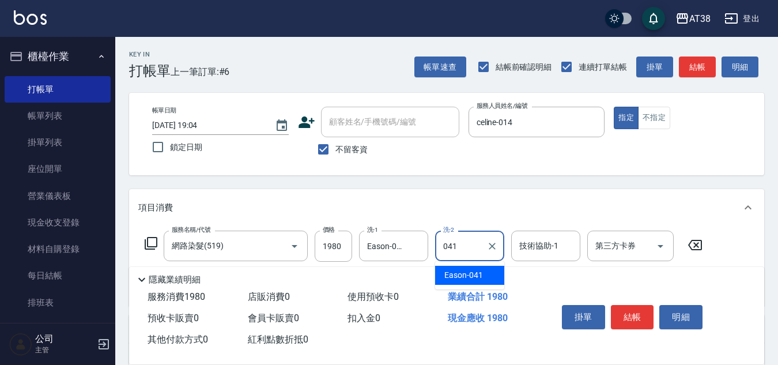
type input "Eason-041"
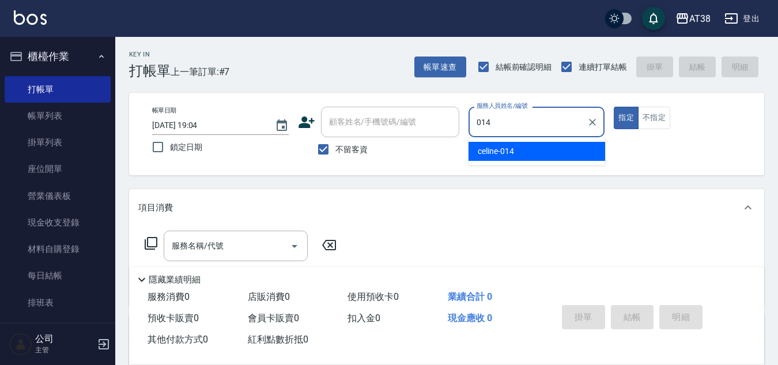
type input "celine-014"
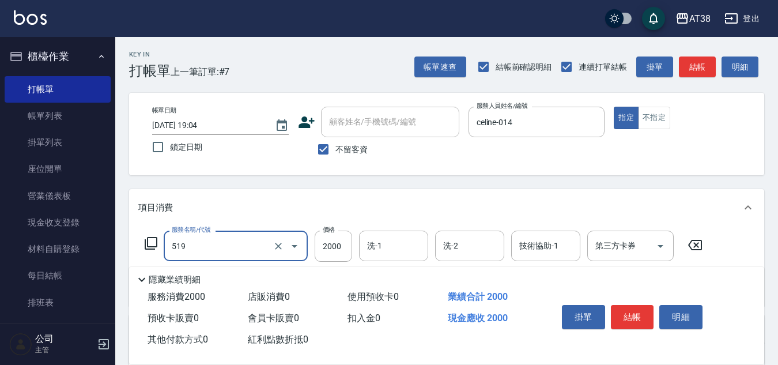
type input "網路染髮(519)"
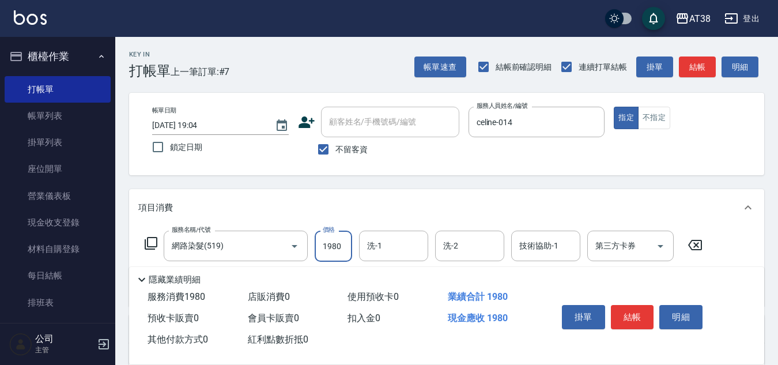
type input "1980"
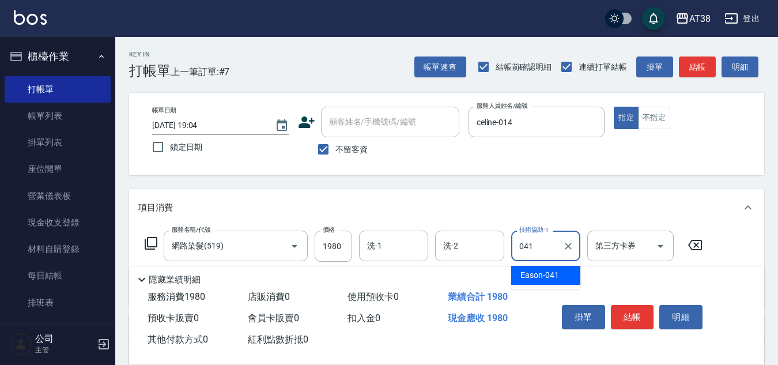
type input "Eason-041"
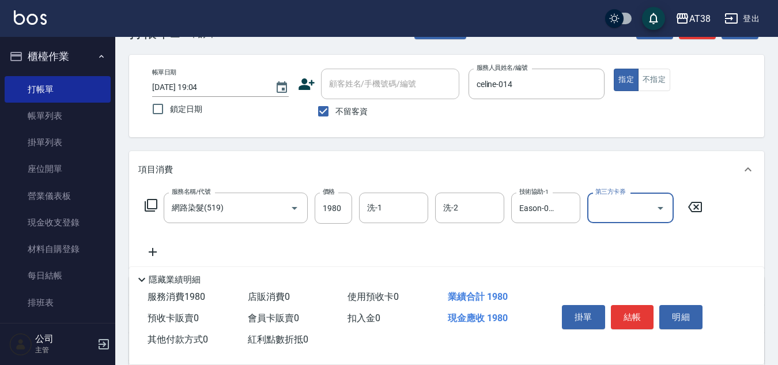
scroll to position [115, 0]
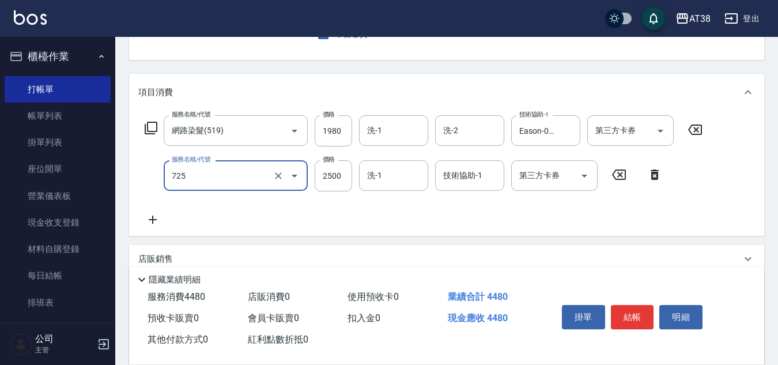
type input "哥德護髮三劑(網路)(725)"
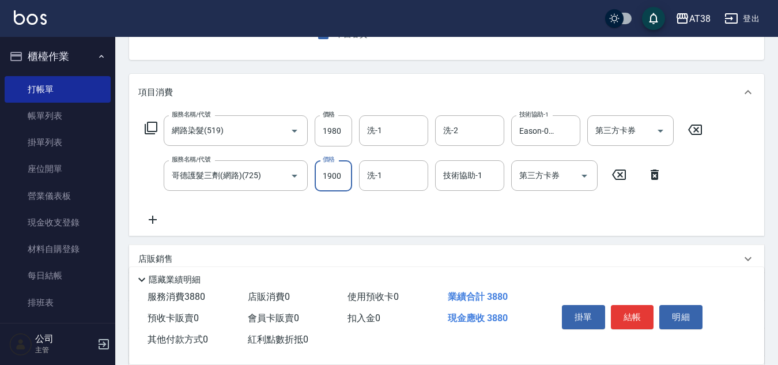
type input "1900"
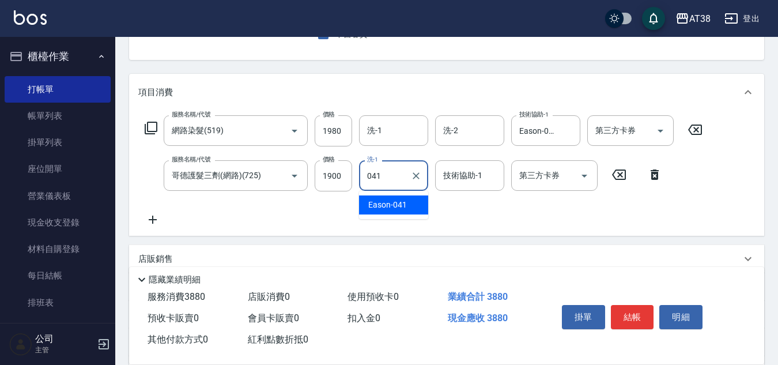
type input "Eason-041"
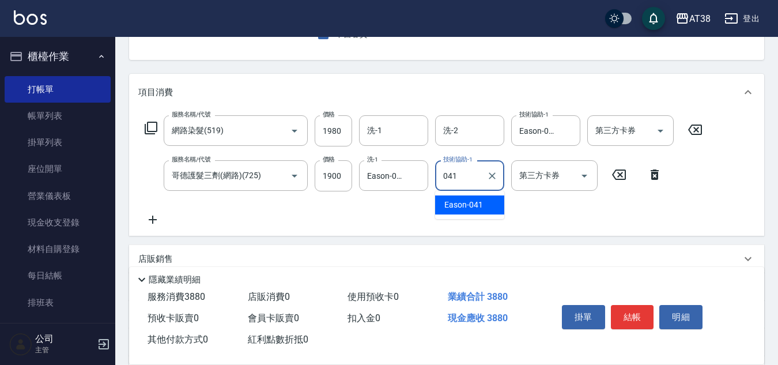
type input "Eason-041"
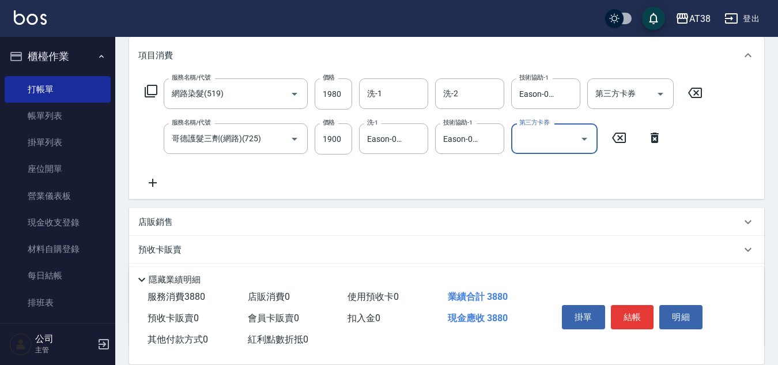
scroll to position [173, 0]
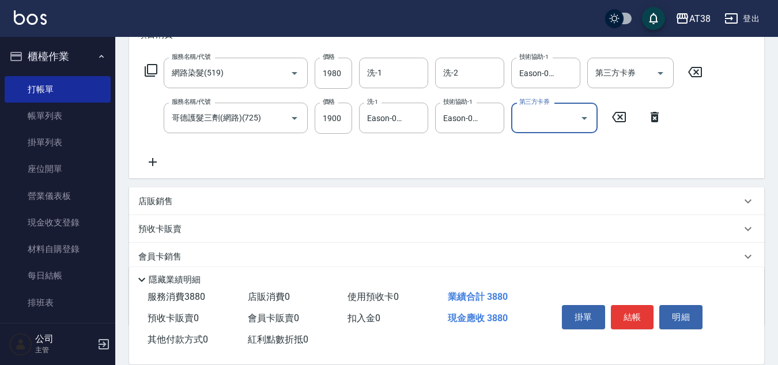
click at [161, 197] on p "店販銷售" at bounding box center [155, 201] width 35 height 12
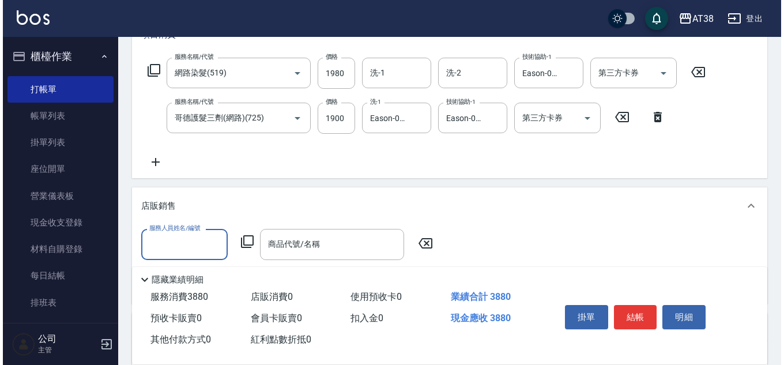
scroll to position [0, 0]
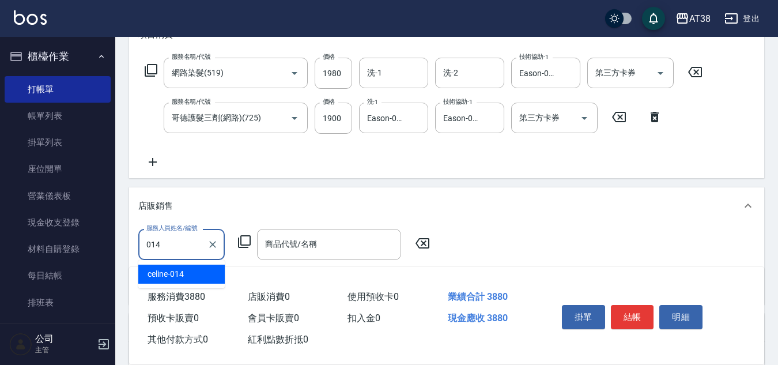
type input "celine-014"
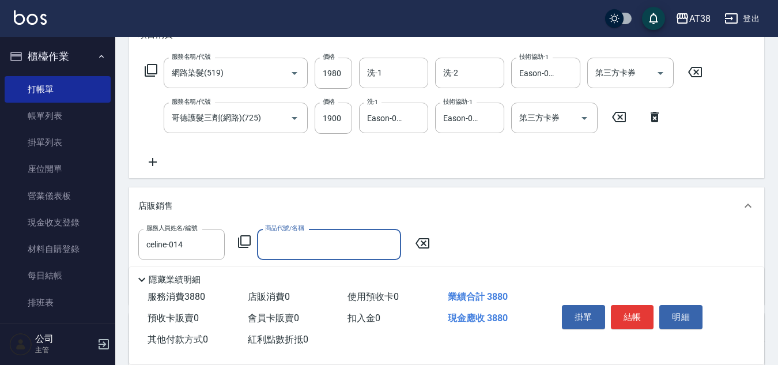
click at [251, 241] on div "服務人員姓名/編號 [PERSON_NAME]-014 服務人員姓名/編號 商品代號/名稱 商品代號/名稱" at bounding box center [287, 244] width 299 height 31
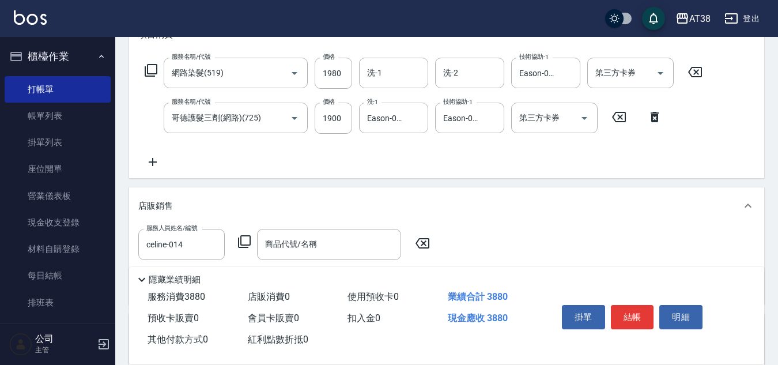
click at [245, 240] on icon at bounding box center [244, 242] width 14 height 14
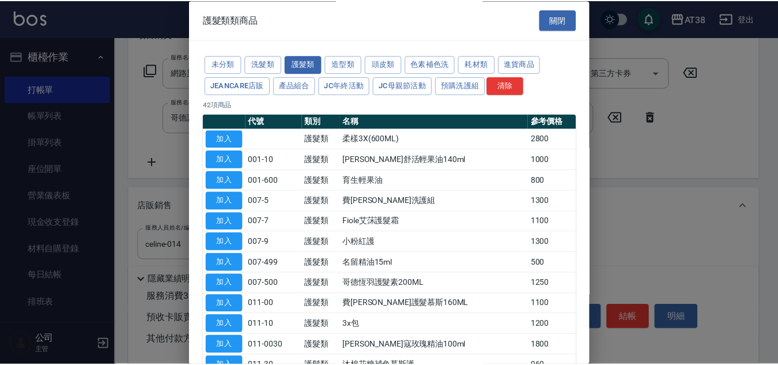
scroll to position [173, 0]
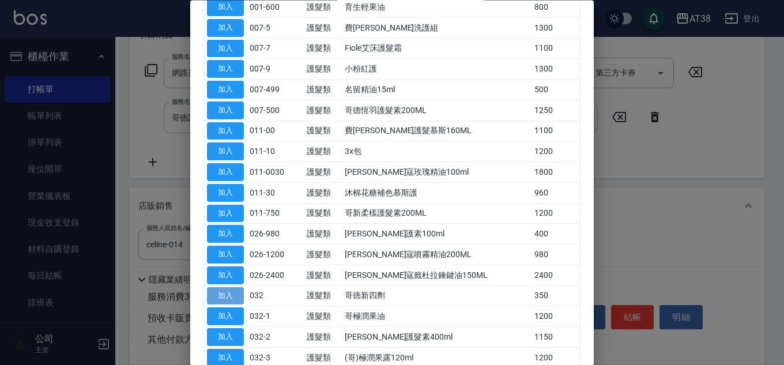
click at [220, 297] on button "加入" at bounding box center [225, 296] width 37 height 18
type input "哥徳新四劑"
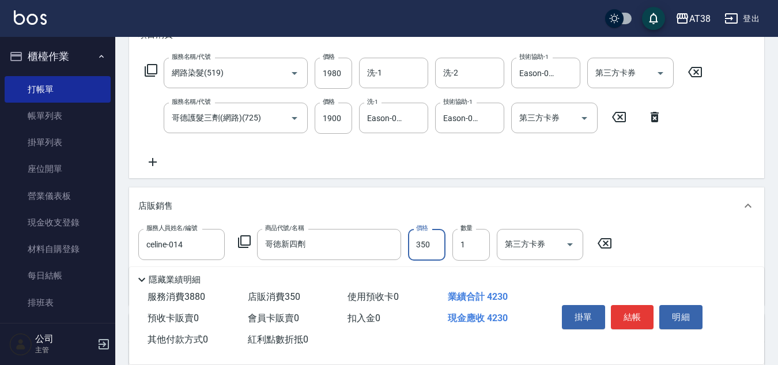
click at [427, 255] on input "350" at bounding box center [426, 244] width 37 height 31
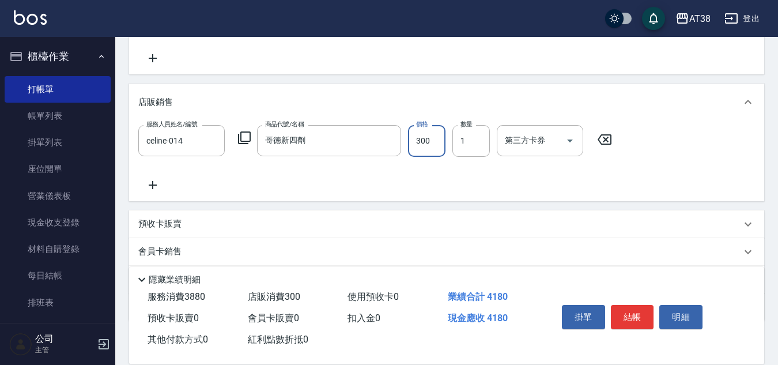
scroll to position [343, 0]
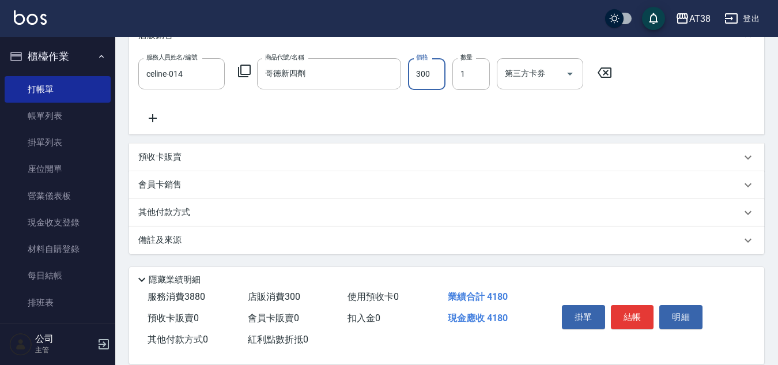
type input "300"
click at [161, 213] on p "其他付款方式" at bounding box center [167, 212] width 58 height 13
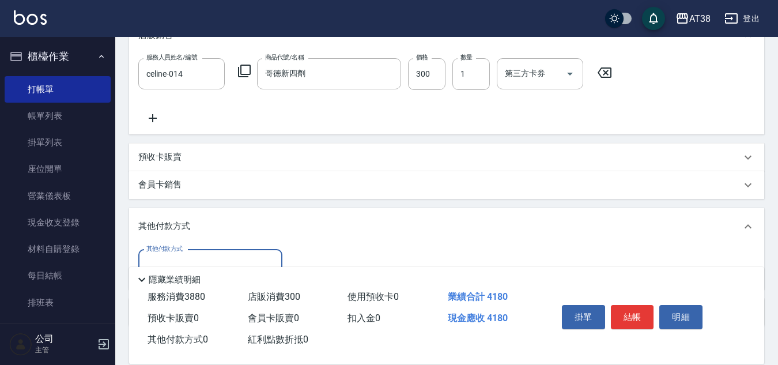
scroll to position [415, 0]
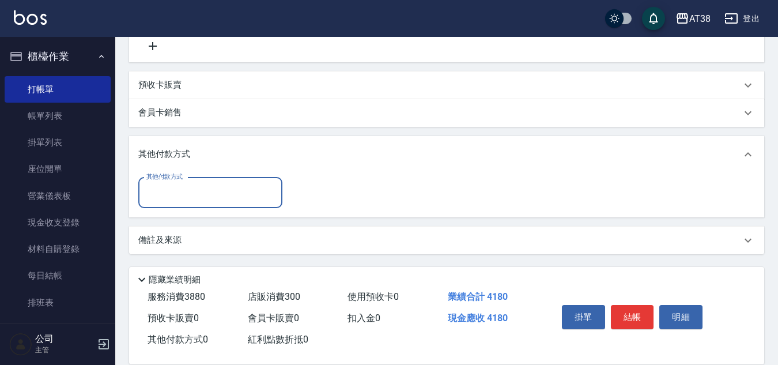
click at [177, 182] on div "其他付款方式 其他付款方式" at bounding box center [210, 192] width 144 height 31
click at [160, 196] on input "其他付款方式" at bounding box center [210, 193] width 134 height 20
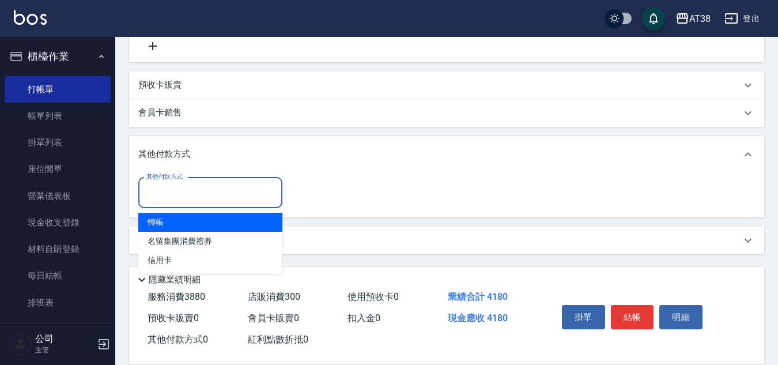
click at [153, 220] on span "轉帳" at bounding box center [210, 222] width 144 height 19
type input "轉帳"
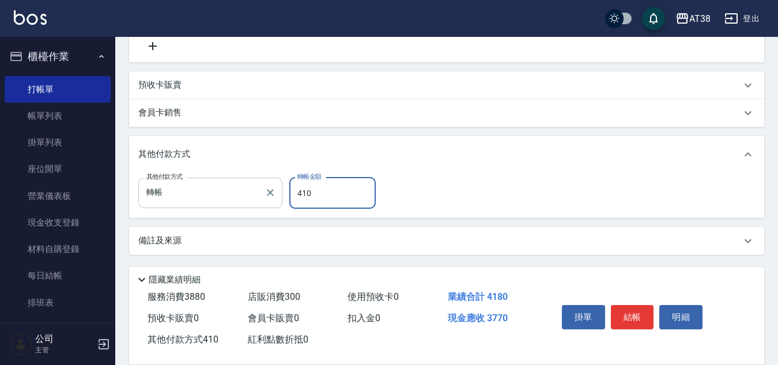
type input "4180"
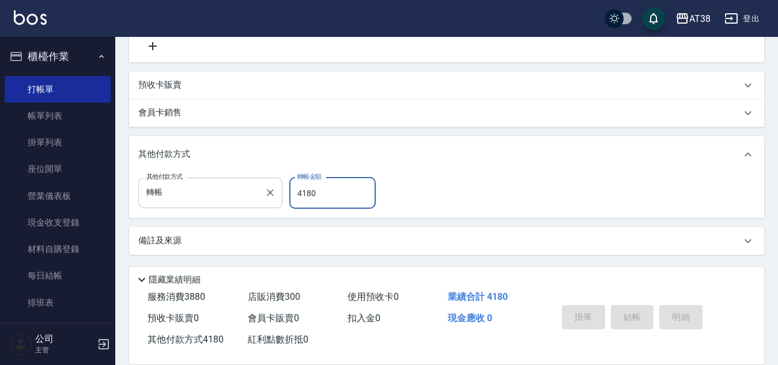
type input "[DATE] 19:05"
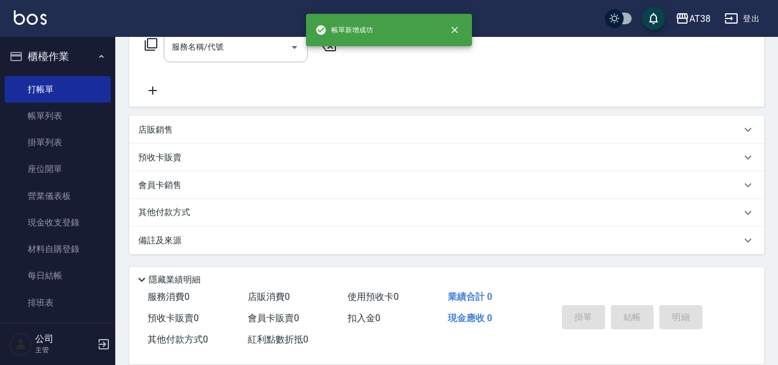
scroll to position [0, 0]
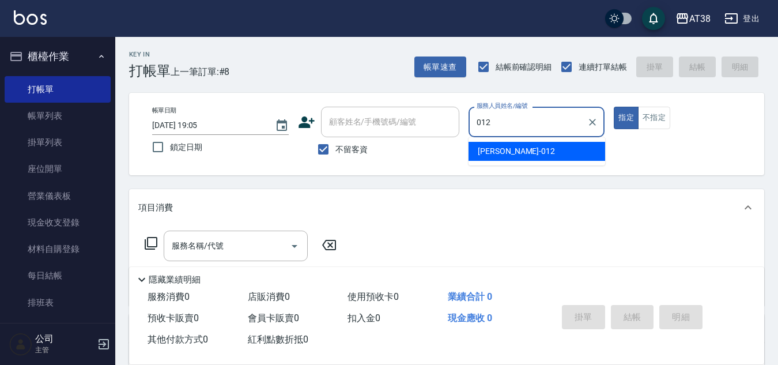
type input "[PERSON_NAME]-012"
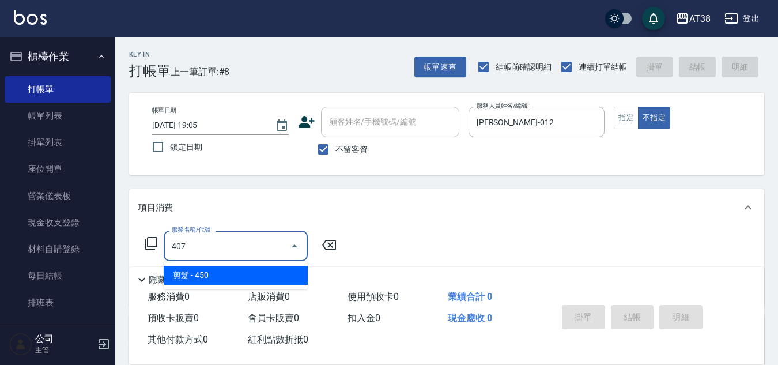
type input "剪髮(407)"
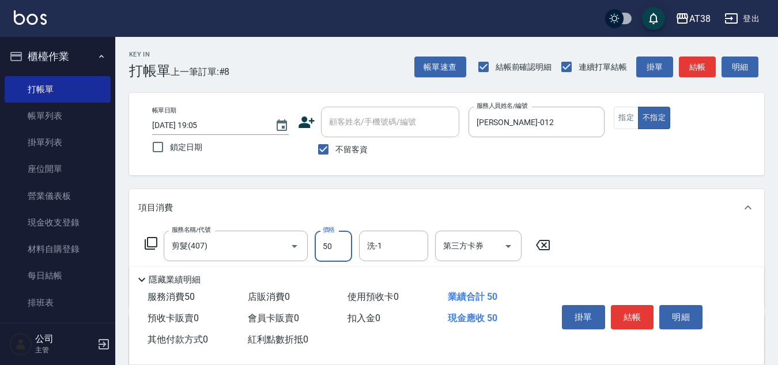
type input "500"
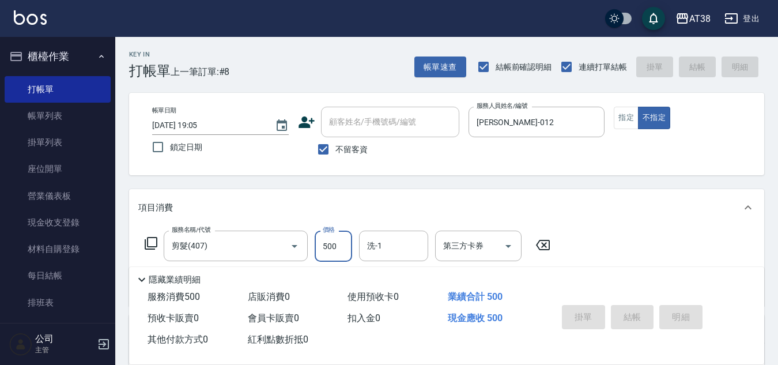
type input "[DATE] 19:06"
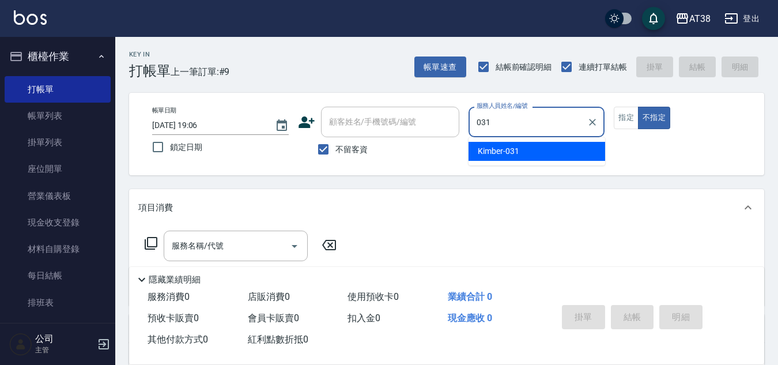
type input "Kimber-031"
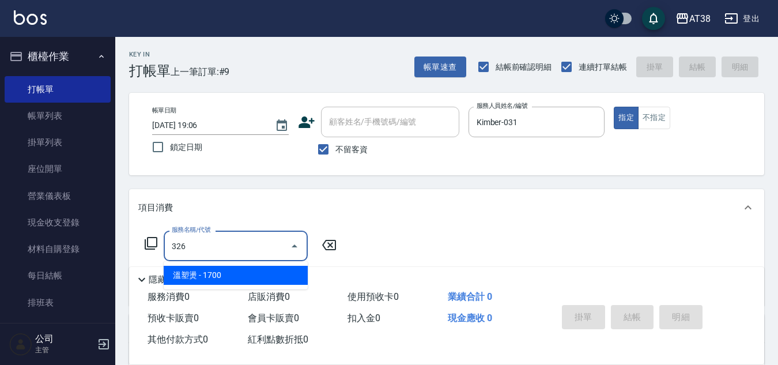
type input "溫塑燙(326)"
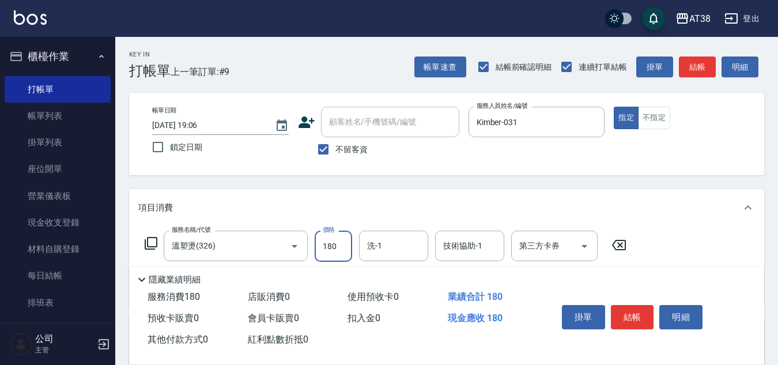
type input "1800"
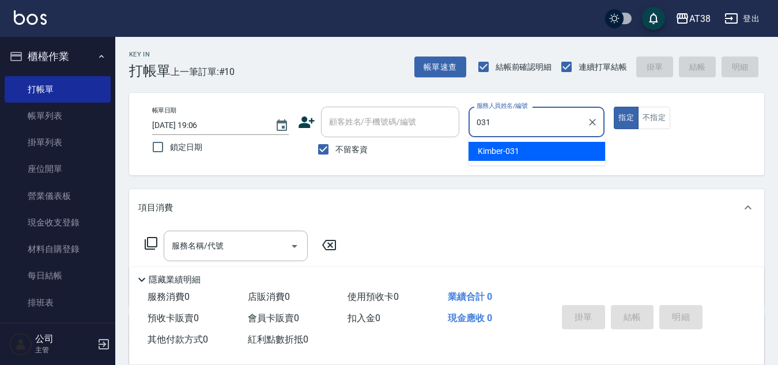
type input "Kimber-031"
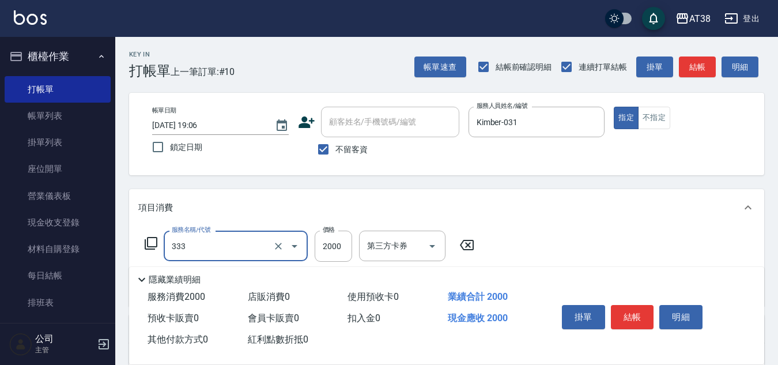
type input "網路燙髮(333)"
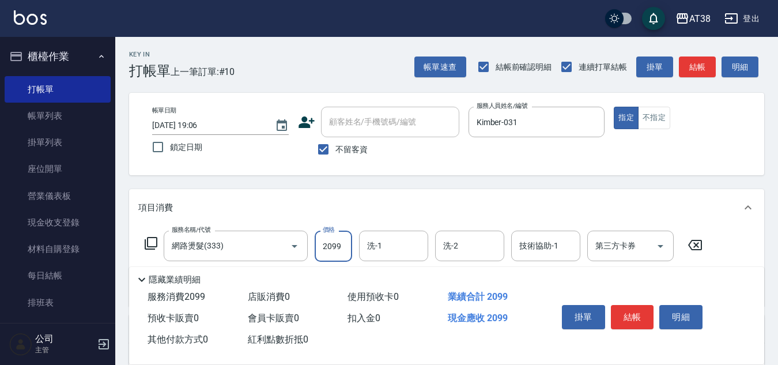
type input "2099"
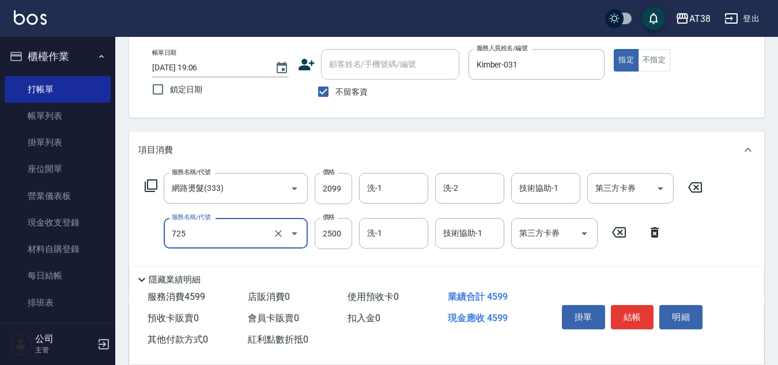
type input "哥德護髮三劑(網路)(725)"
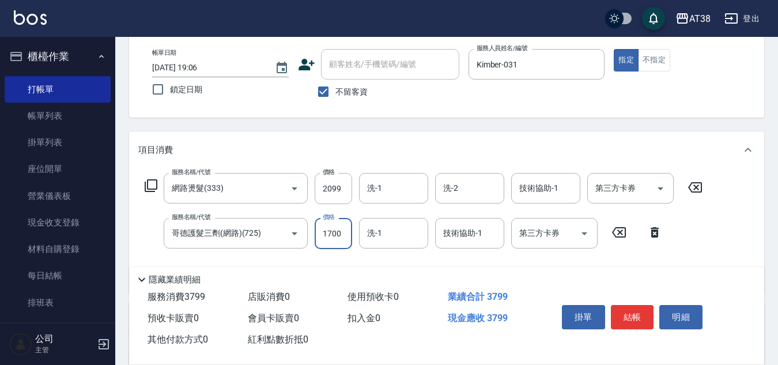
type input "1700"
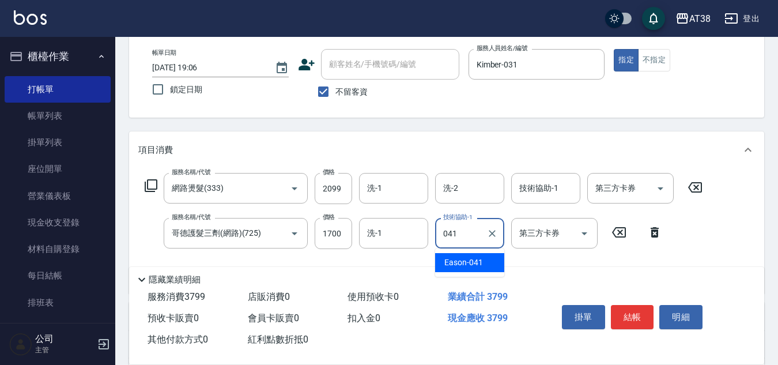
type input "Eason-041"
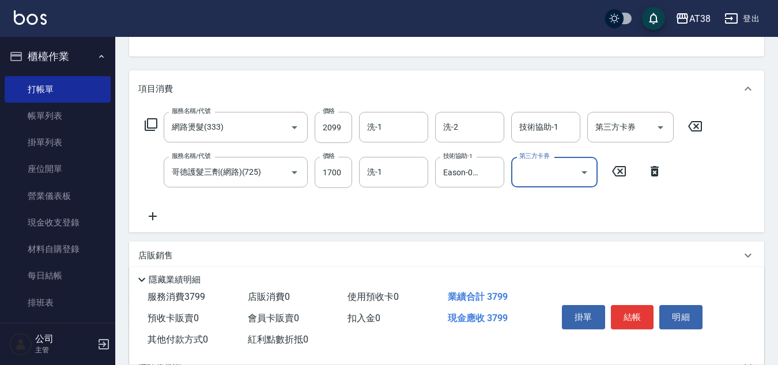
scroll to position [173, 0]
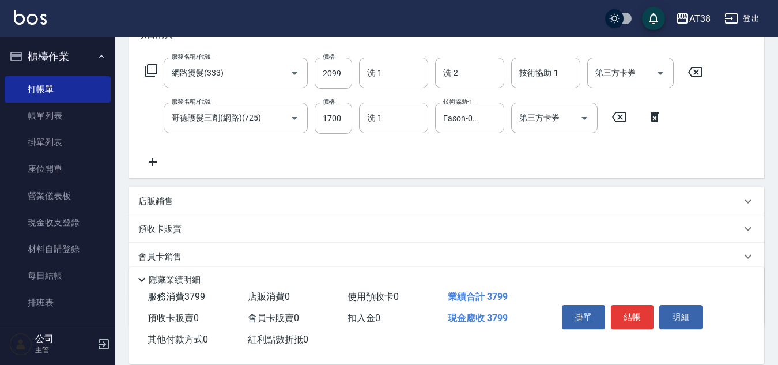
click at [151, 201] on p "店販銷售" at bounding box center [155, 201] width 35 height 12
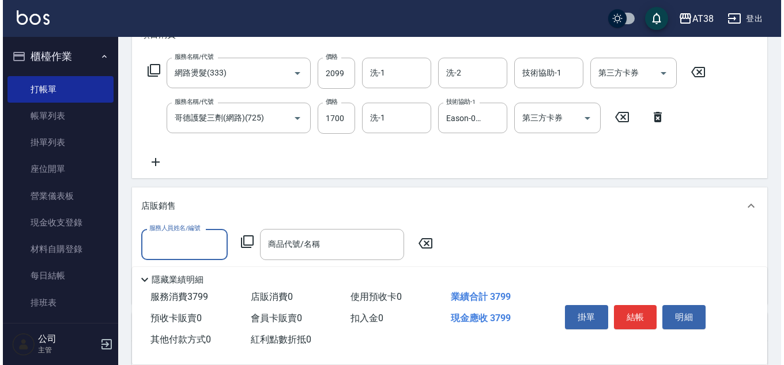
scroll to position [0, 0]
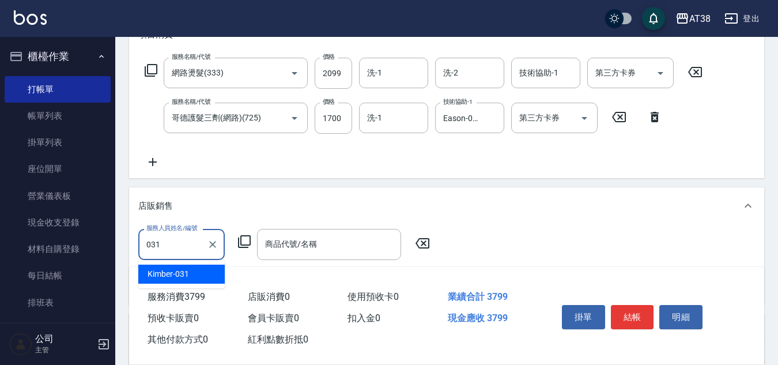
type input "Kimber-031"
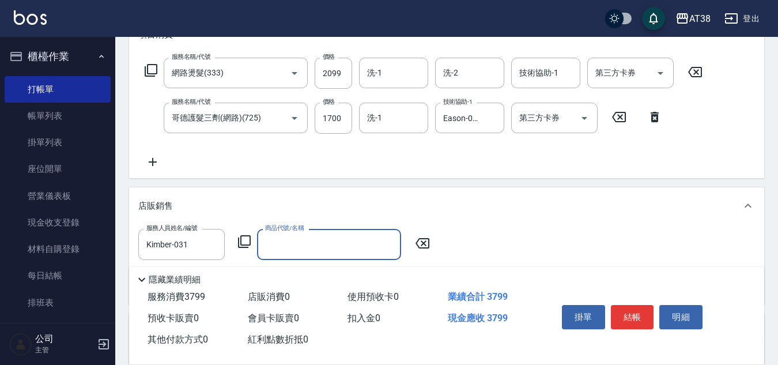
click at [245, 242] on icon at bounding box center [244, 242] width 14 height 14
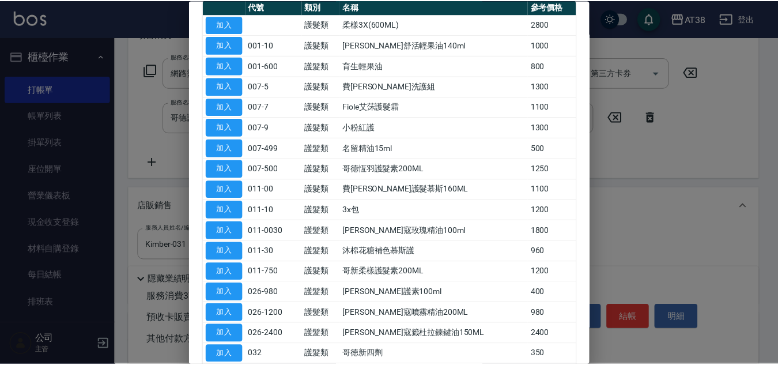
scroll to position [173, 0]
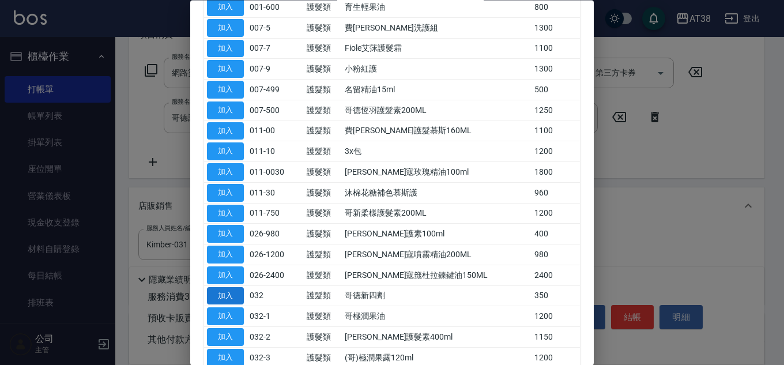
click at [220, 298] on button "加入" at bounding box center [225, 296] width 37 height 18
type input "哥徳新四劑"
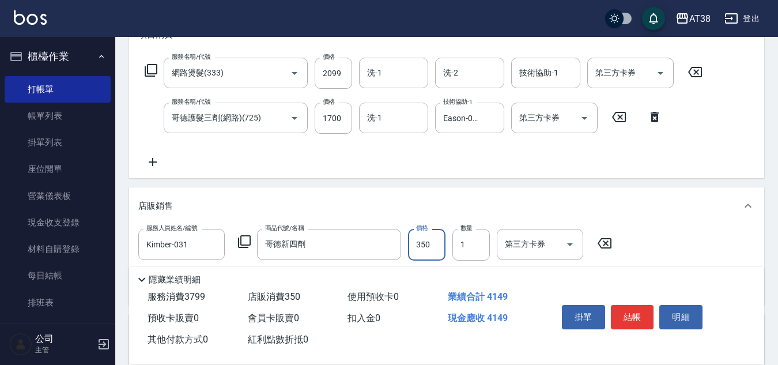
click at [437, 239] on input "350" at bounding box center [426, 244] width 37 height 31
type input "300"
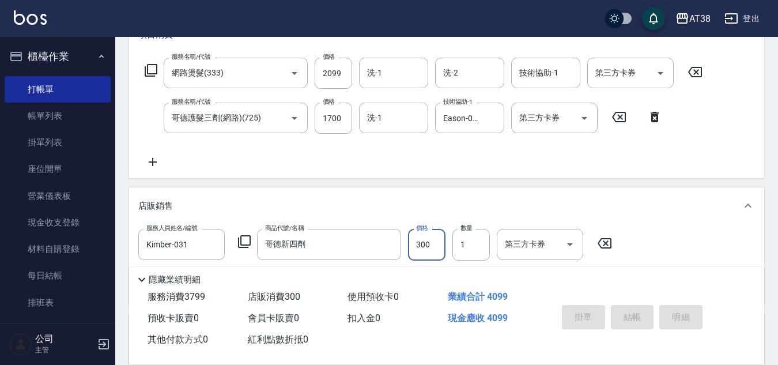
type input "[DATE] 19:07"
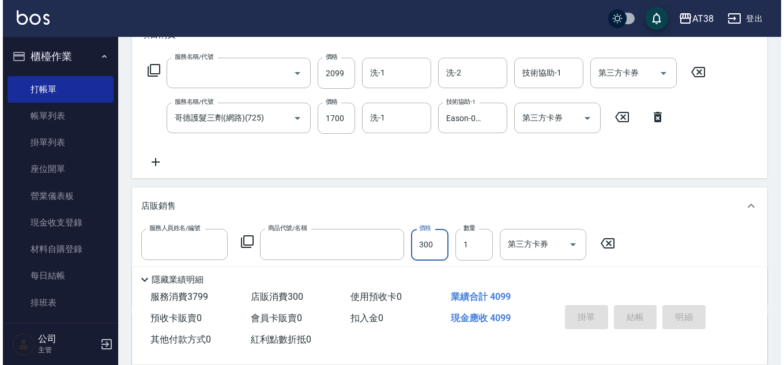
scroll to position [0, 0]
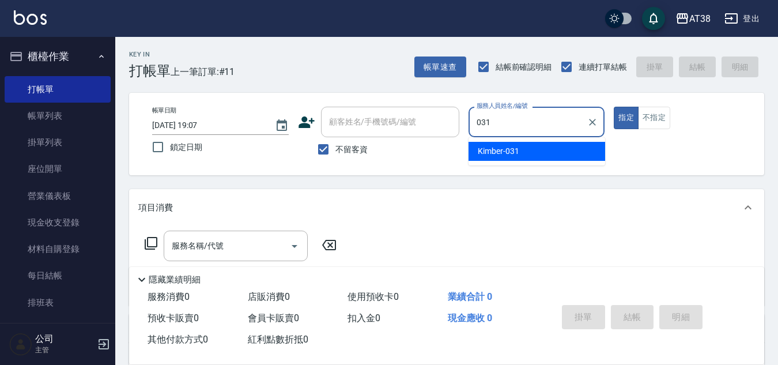
type input "Kimber-031"
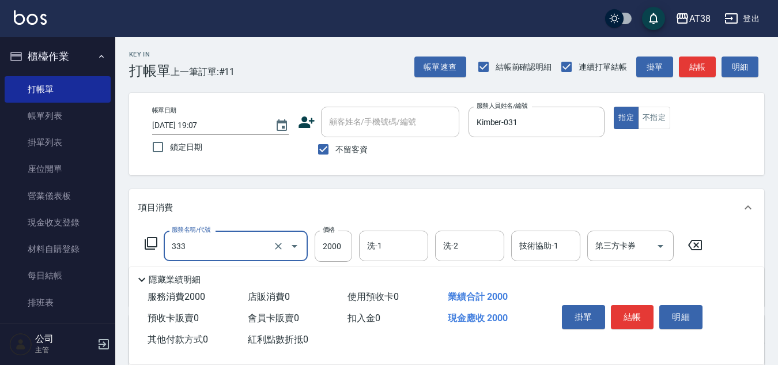
type input "網路燙髮(333)"
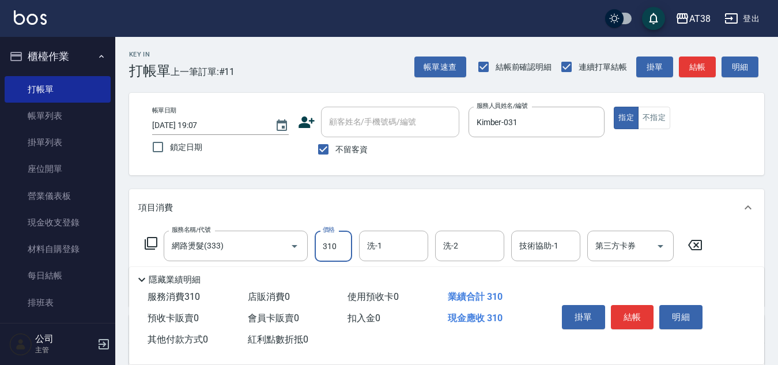
type input "3100"
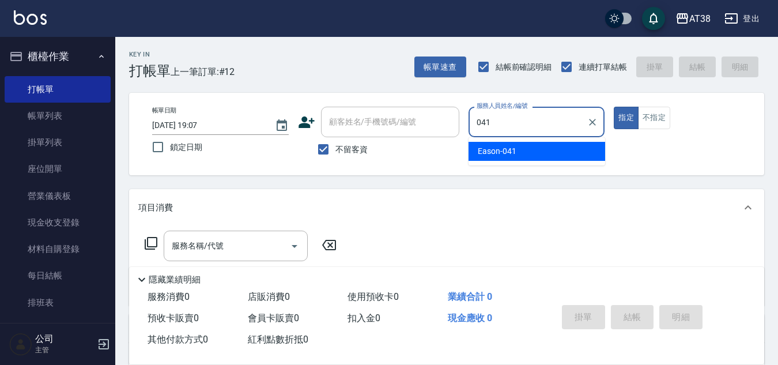
type input "Eason-041"
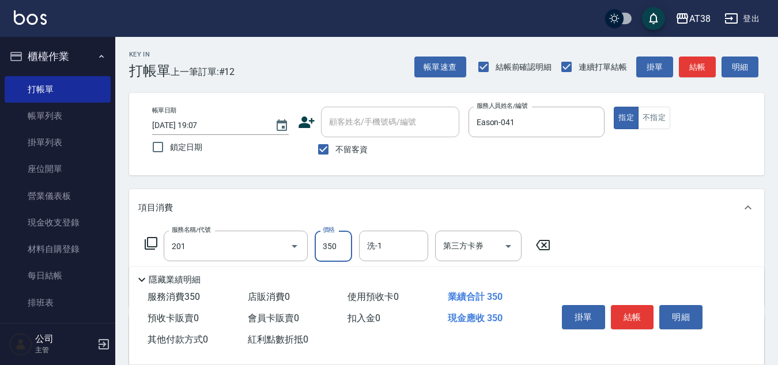
type input "洗髮(201)"
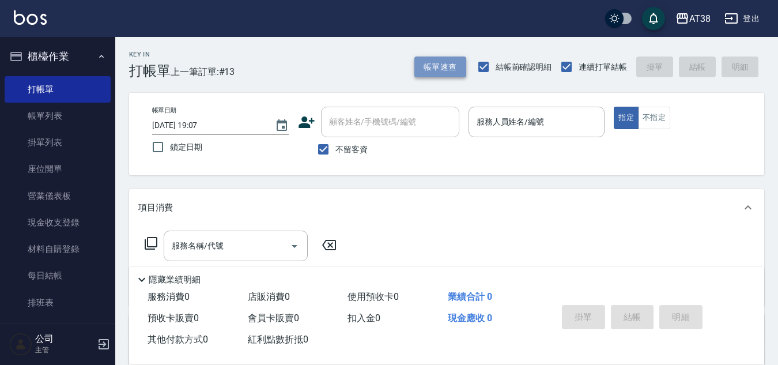
click at [452, 71] on button "帳單速查" at bounding box center [440, 66] width 52 height 21
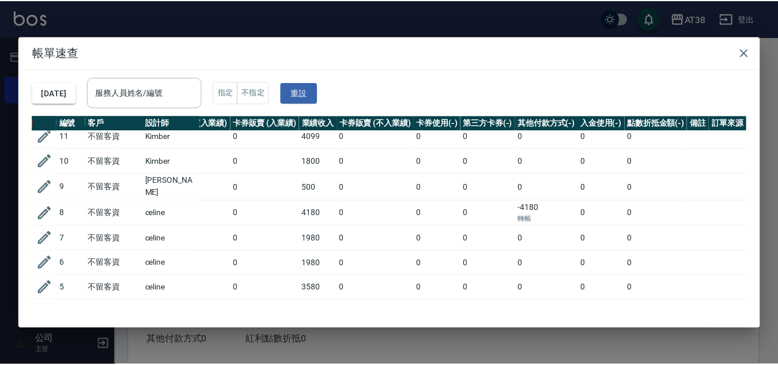
scroll to position [59, 0]
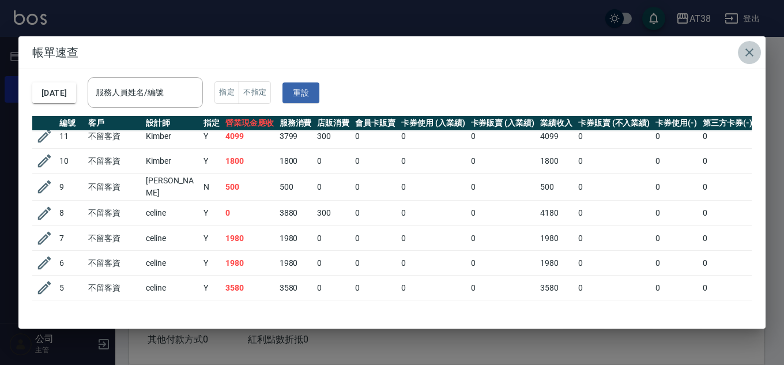
click at [753, 52] on icon "button" at bounding box center [749, 53] width 14 height 14
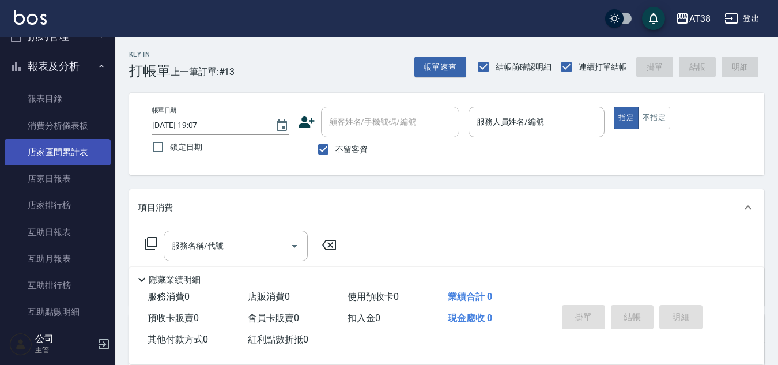
scroll to position [346, 0]
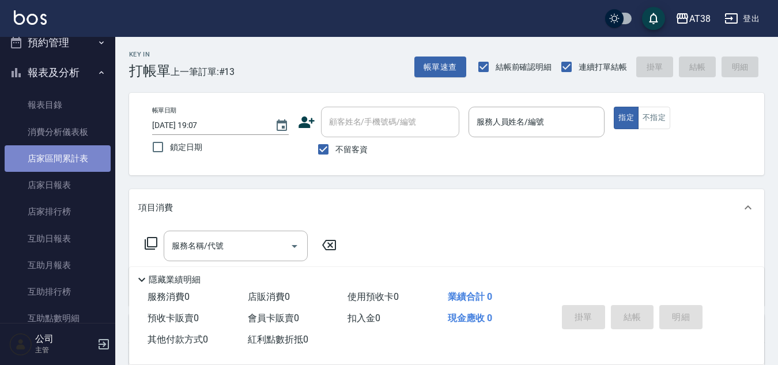
click at [58, 161] on link "店家區間累計表" at bounding box center [58, 158] width 106 height 27
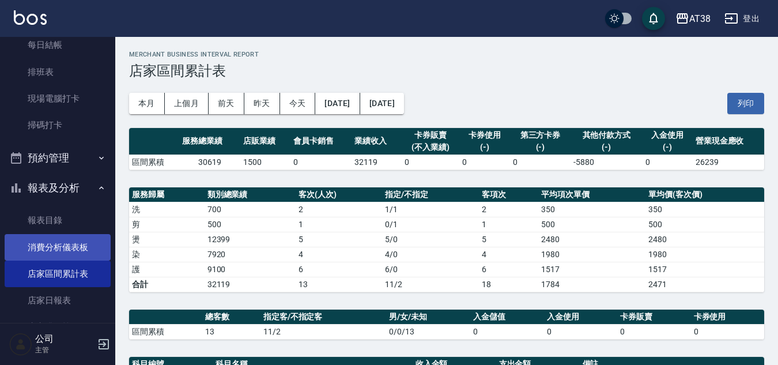
scroll to position [288, 0]
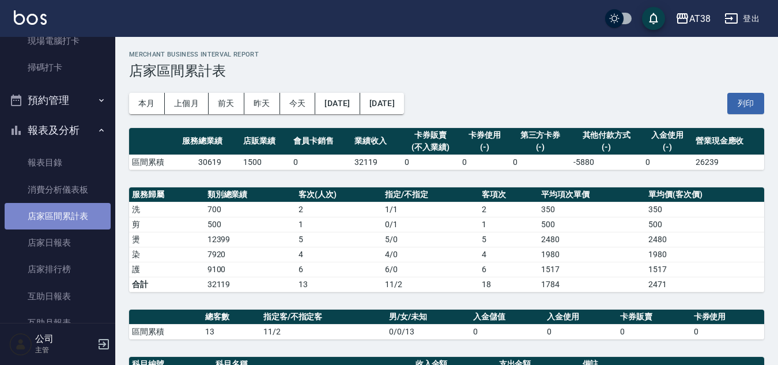
click at [60, 220] on link "店家區間累計表" at bounding box center [58, 216] width 106 height 27
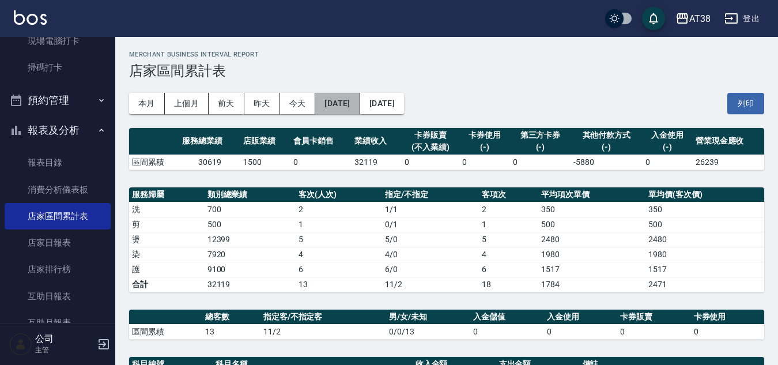
click at [334, 101] on button "[DATE]" at bounding box center [337, 103] width 44 height 21
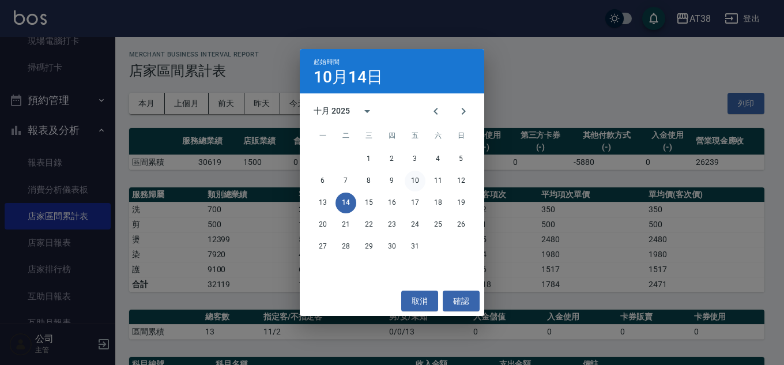
click at [417, 175] on button "10" at bounding box center [415, 181] width 21 height 21
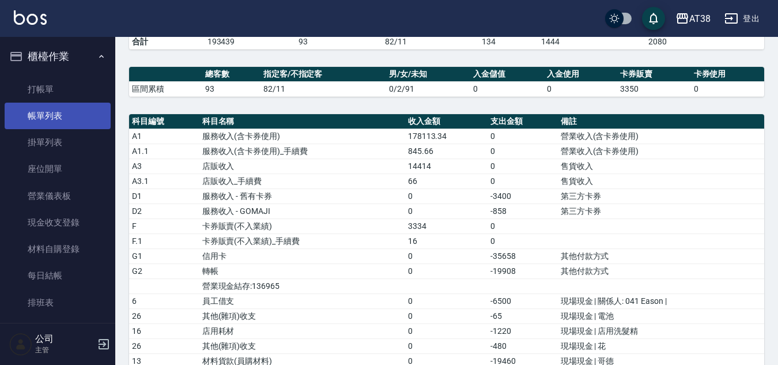
scroll to position [222, 0]
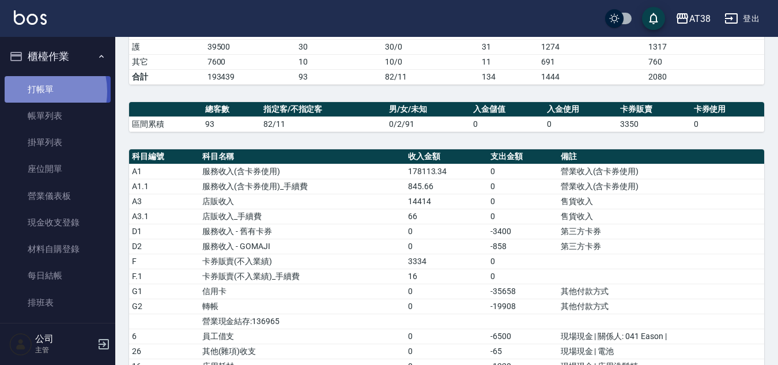
click at [28, 91] on link "打帳單" at bounding box center [58, 89] width 106 height 27
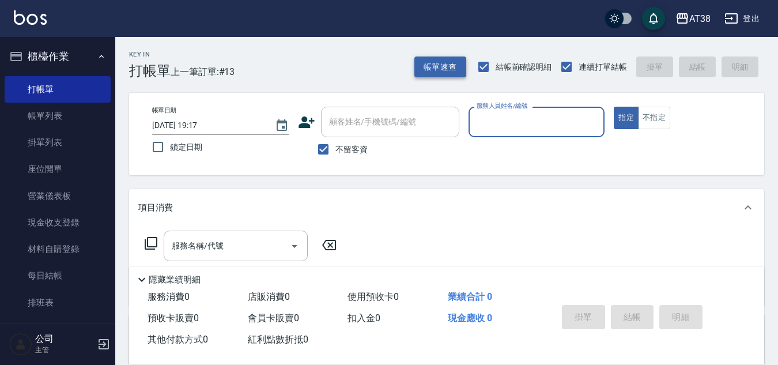
click at [440, 70] on button "帳單速查" at bounding box center [440, 66] width 52 height 21
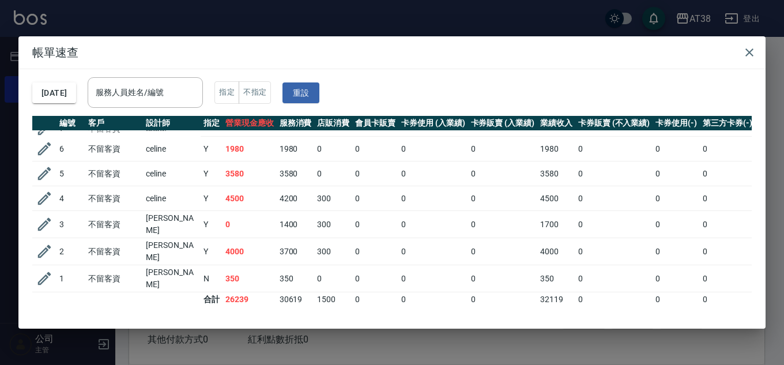
scroll to position [174, 0]
click at [747, 55] on icon "button" at bounding box center [749, 53] width 14 height 14
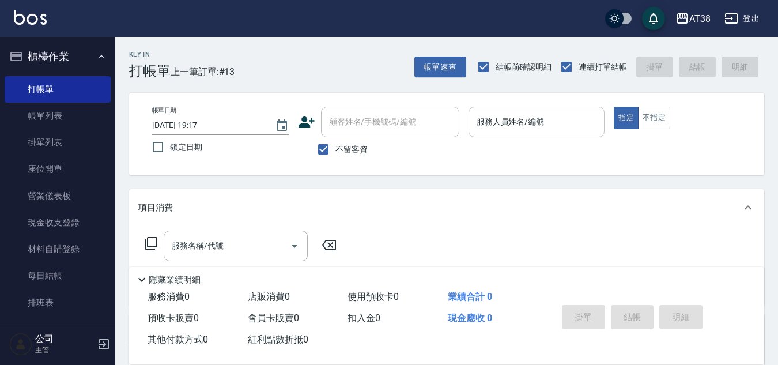
click at [512, 127] on input "服務人員姓名/編號" at bounding box center [537, 122] width 126 height 20
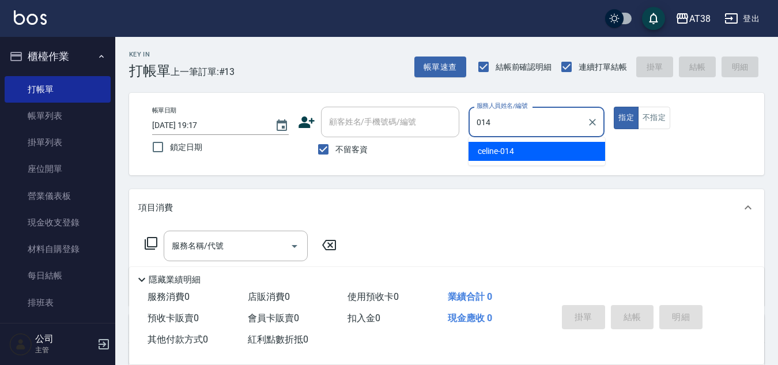
type input "celine-014"
type button "true"
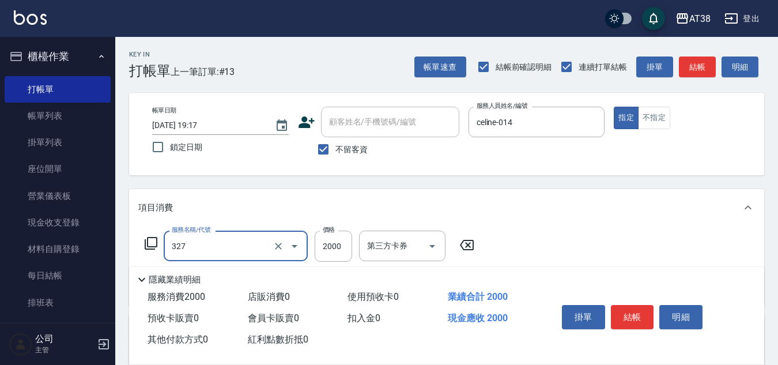
type input "溫塑燙(327)"
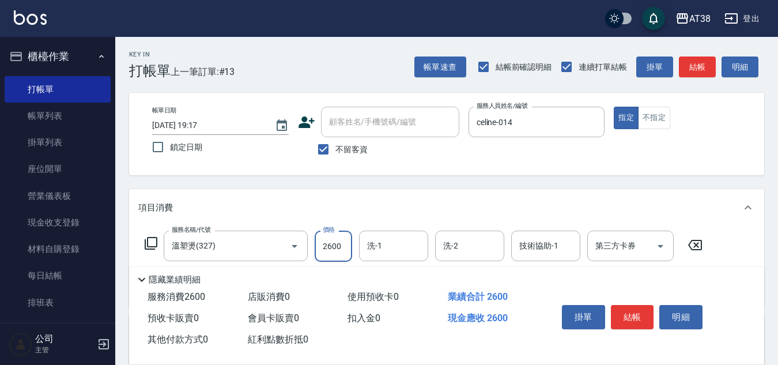
type input "2600"
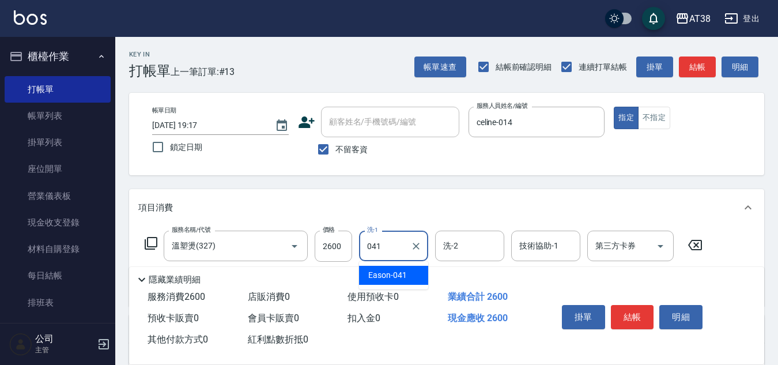
type input "Eason-041"
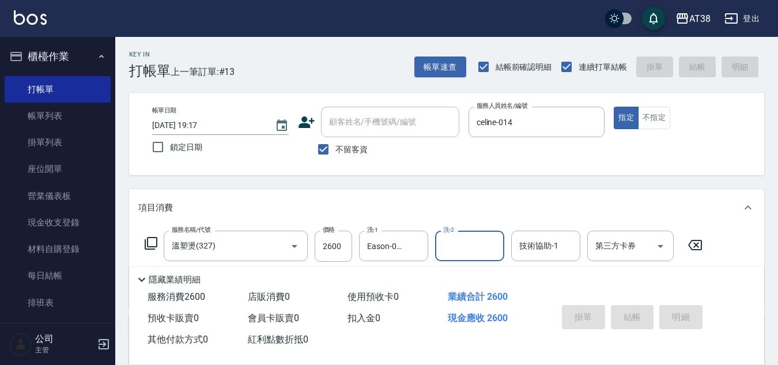
type input "[DATE] 19:25"
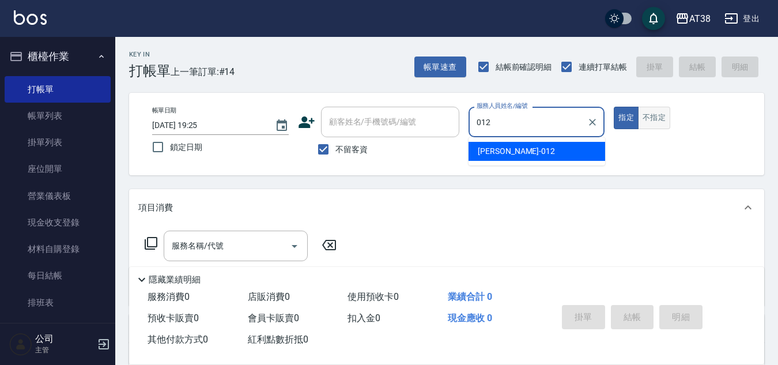
type input "[PERSON_NAME]-012"
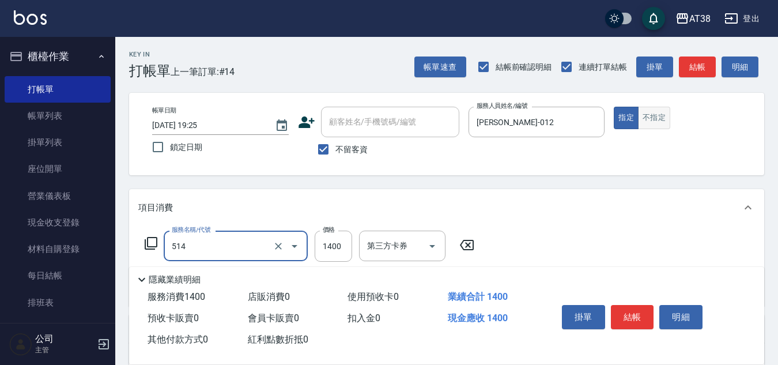
type input "染髮(長)(514)"
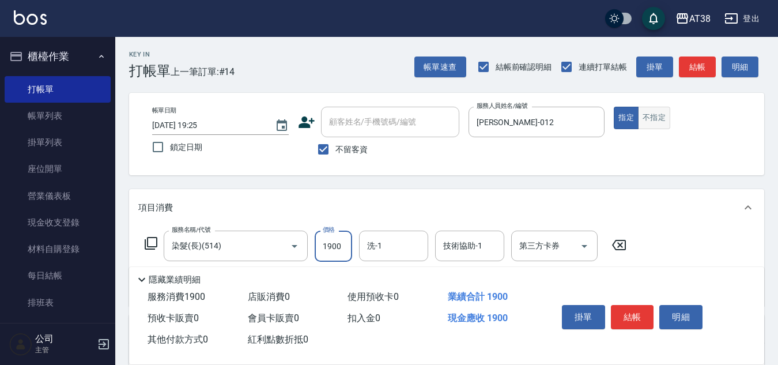
type input "1900"
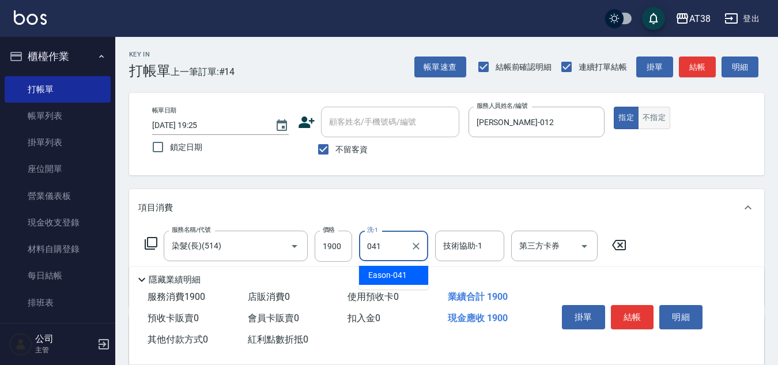
type input "Eason-041"
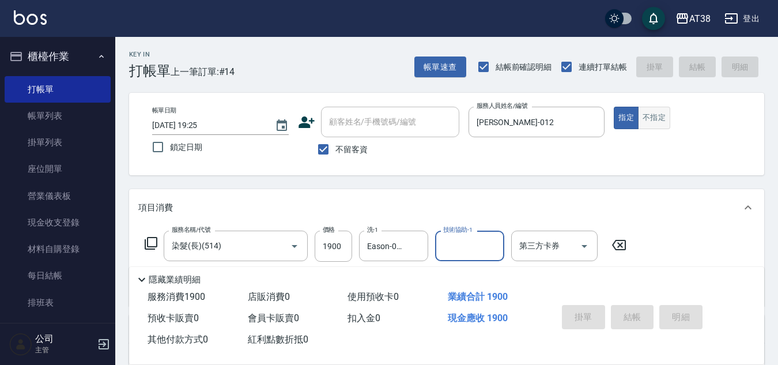
type input "[DATE] 19:45"
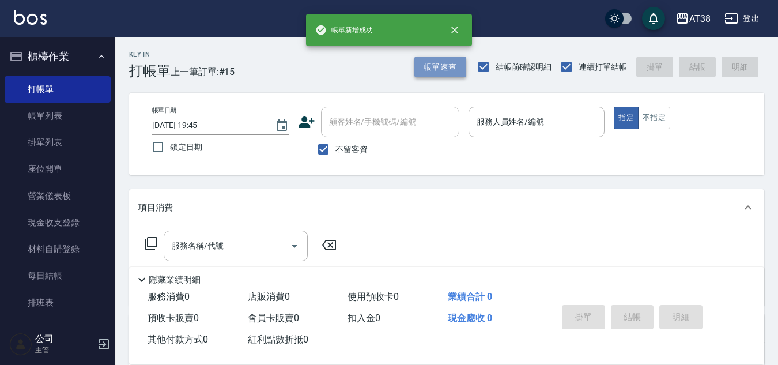
click at [437, 65] on button "帳單速查" at bounding box center [440, 66] width 52 height 21
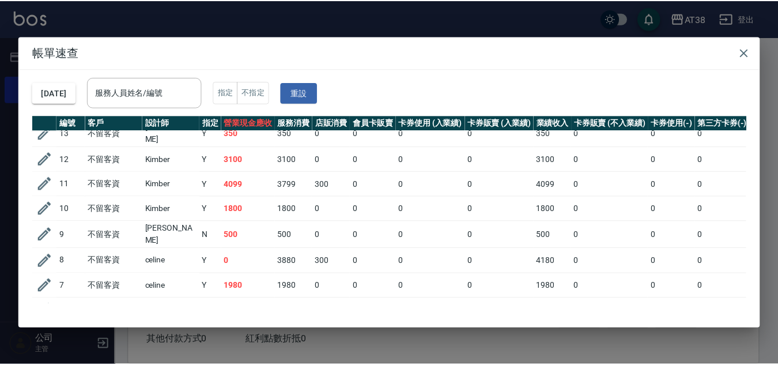
scroll to position [0, 0]
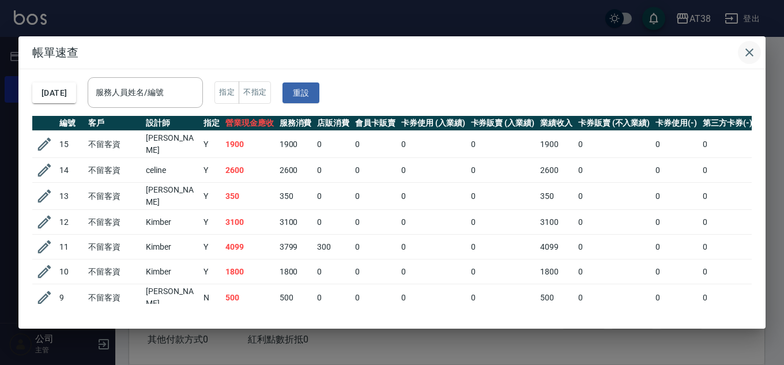
click at [749, 53] on icon "button" at bounding box center [749, 52] width 8 height 8
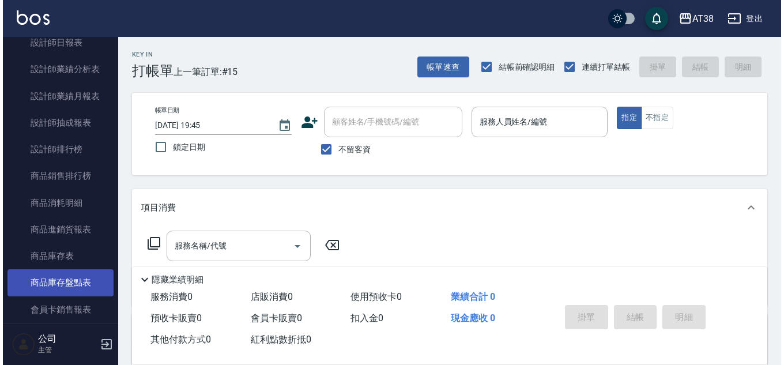
scroll to position [807, 0]
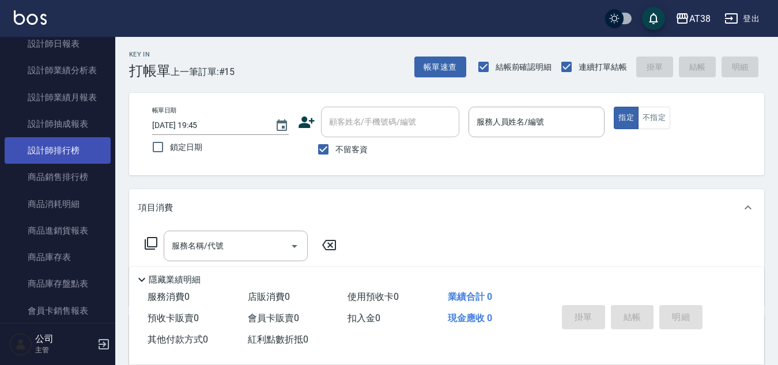
click at [71, 150] on link "設計師排行榜" at bounding box center [58, 150] width 106 height 27
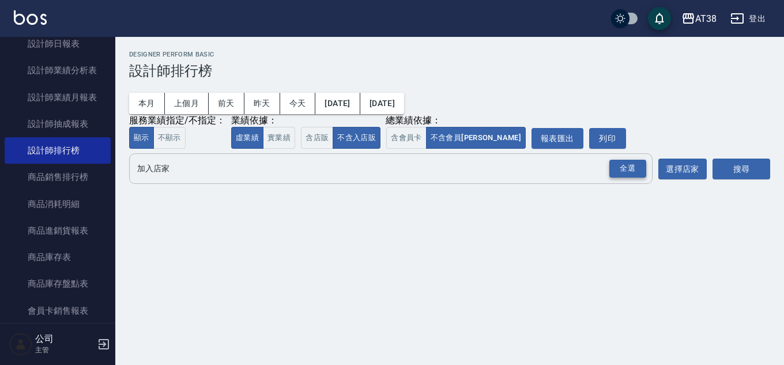
click at [628, 167] on div "全選" at bounding box center [627, 169] width 37 height 18
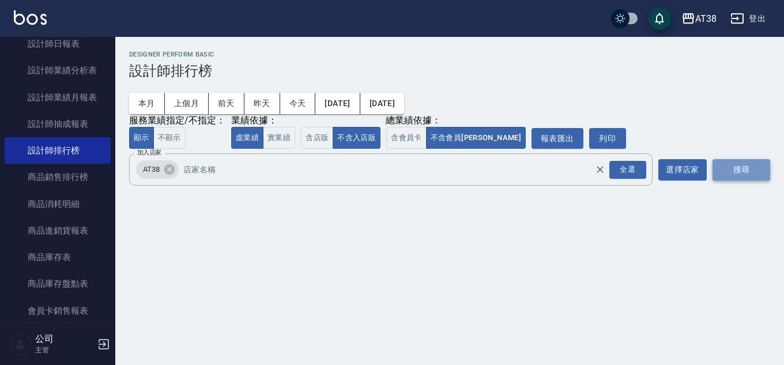
click at [747, 169] on button "搜尋" at bounding box center [741, 169] width 58 height 21
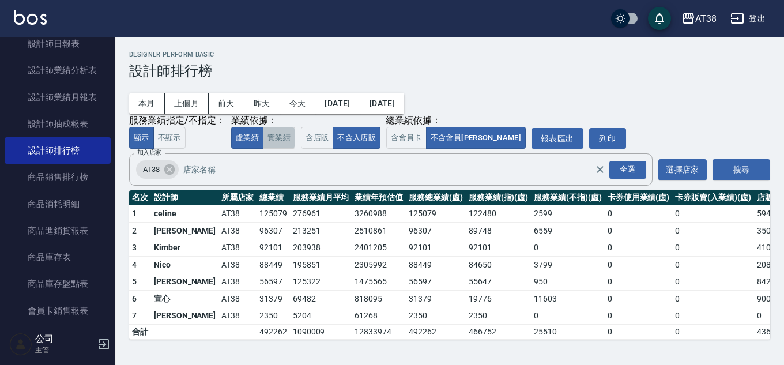
click at [277, 137] on button "實業績" at bounding box center [279, 138] width 32 height 22
click at [253, 143] on button "虛業績" at bounding box center [247, 138] width 32 height 22
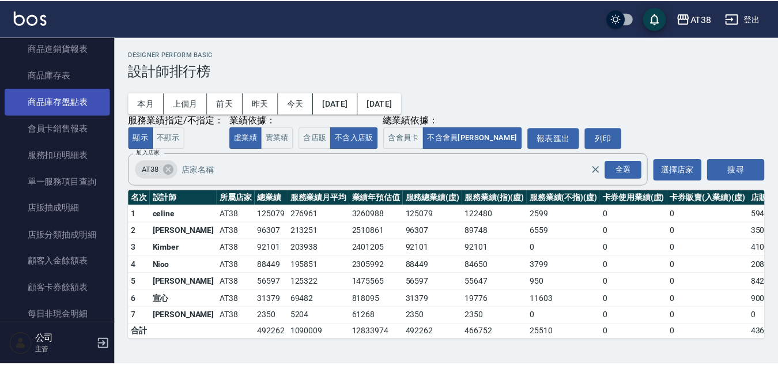
scroll to position [1268, 0]
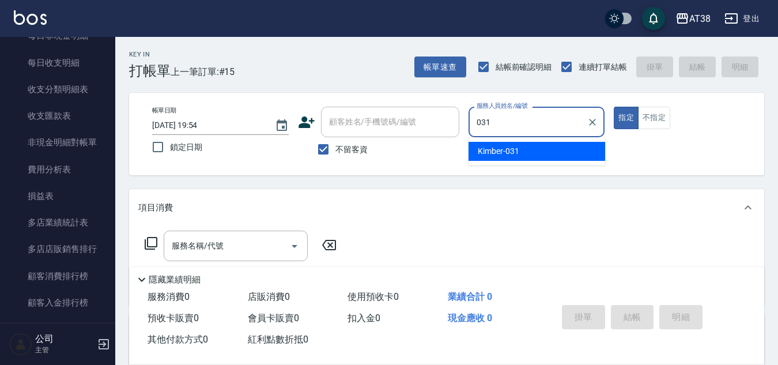
type input "Kimber-031"
type button "true"
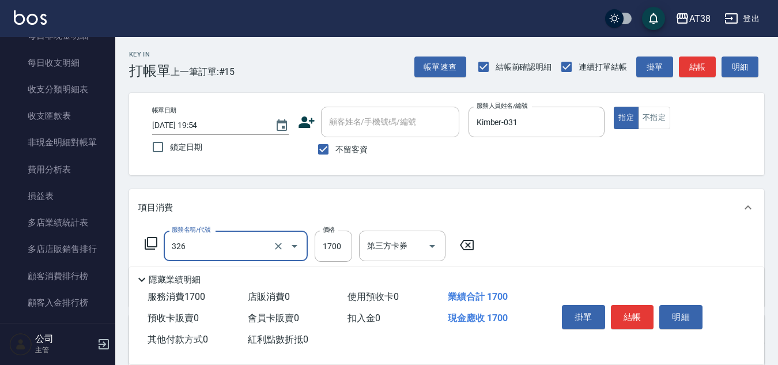
type input "溫塑燙(326)"
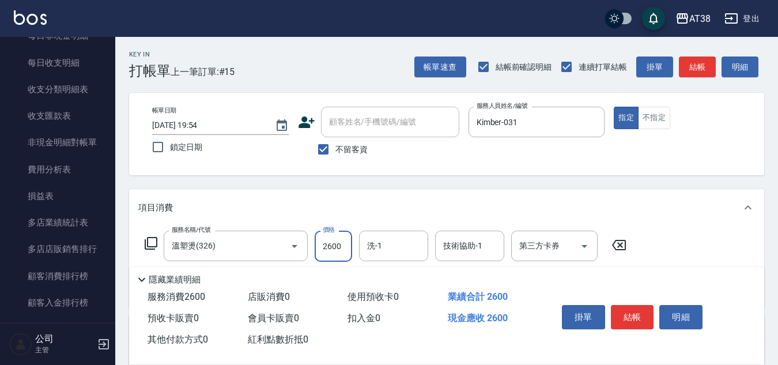
type input "2600"
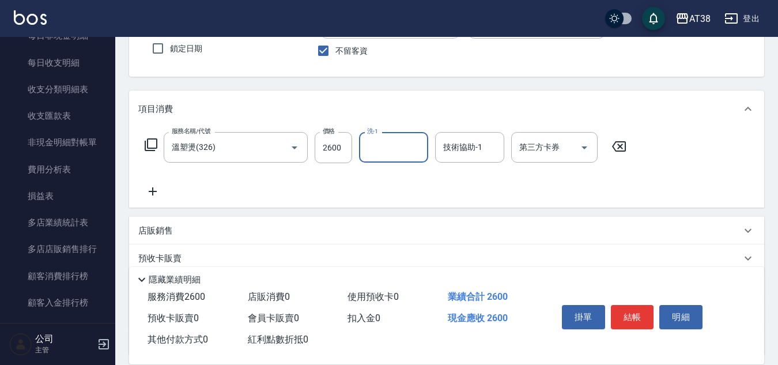
scroll to position [115, 0]
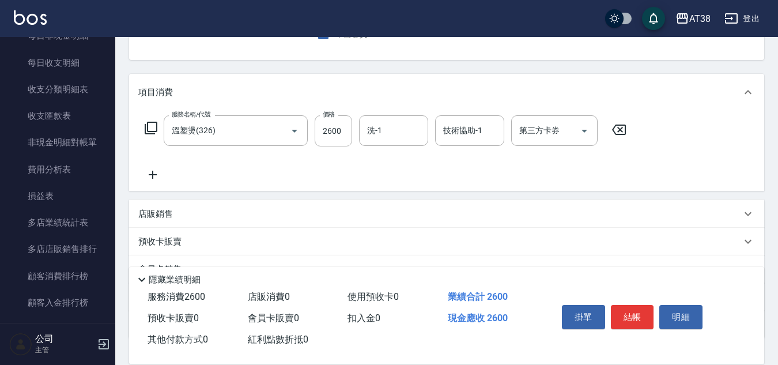
click at [171, 210] on p "店販銷售" at bounding box center [155, 214] width 35 height 12
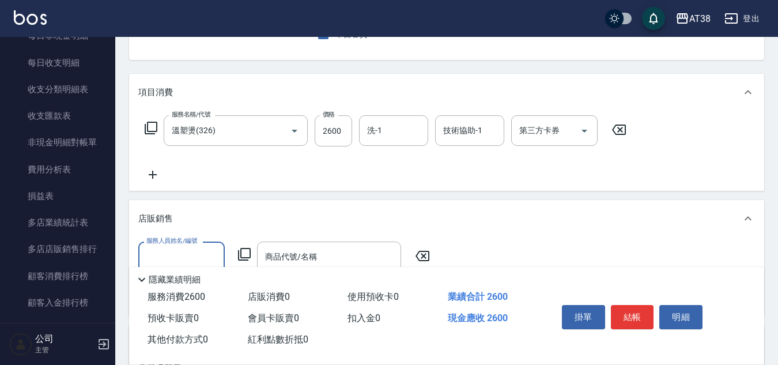
scroll to position [0, 0]
type input "Kimber-031"
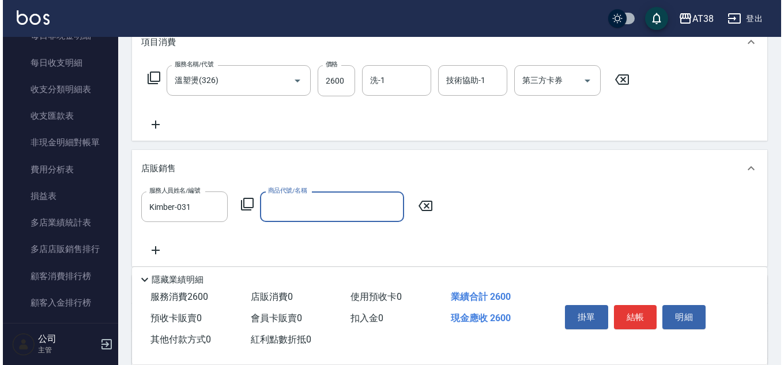
scroll to position [231, 0]
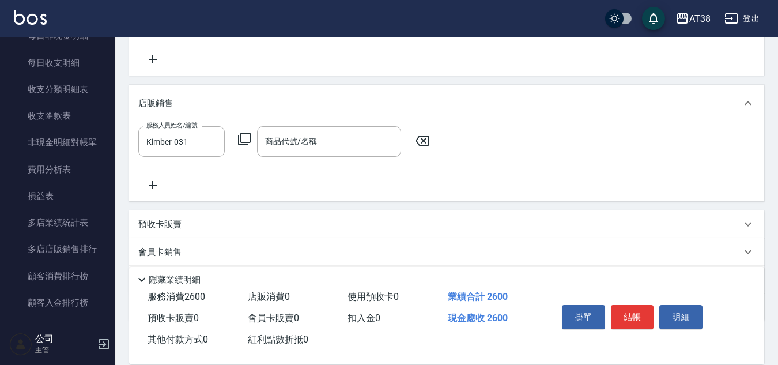
click at [242, 142] on icon at bounding box center [244, 139] width 14 height 14
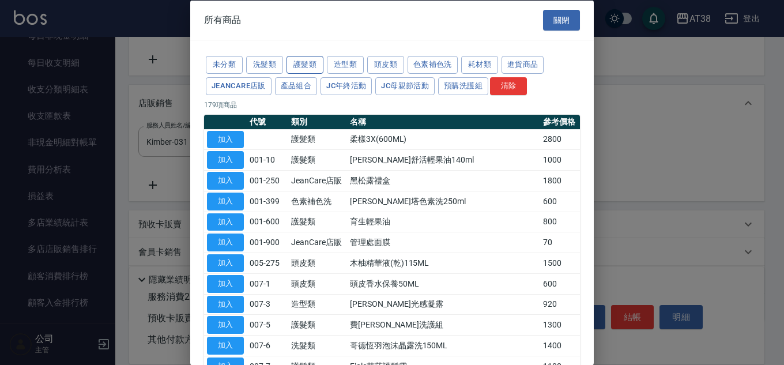
click at [312, 66] on button "護髮類" at bounding box center [304, 65] width 37 height 18
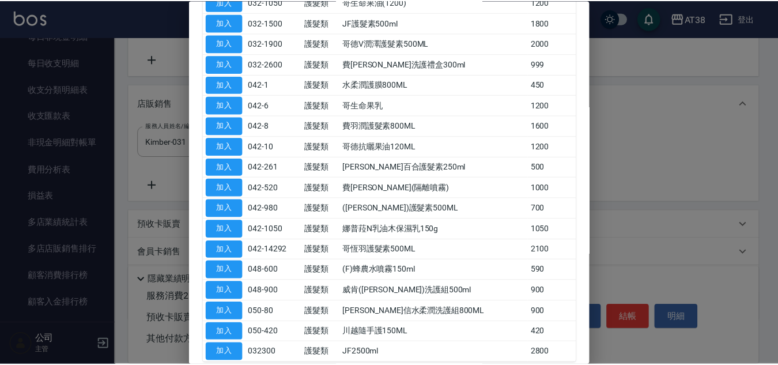
scroll to position [634, 0]
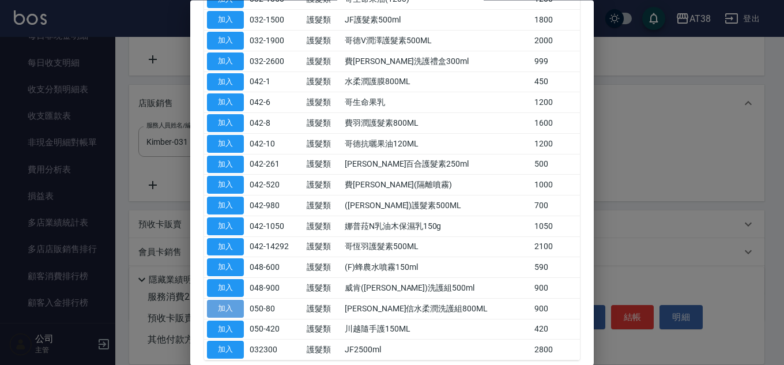
click at [231, 305] on button "加入" at bounding box center [225, 309] width 37 height 18
type input "[PERSON_NAME]信水柔潤洗護組800ML"
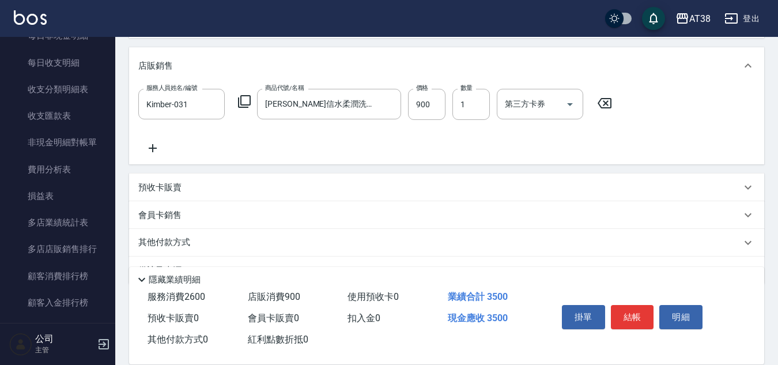
scroll to position [298, 0]
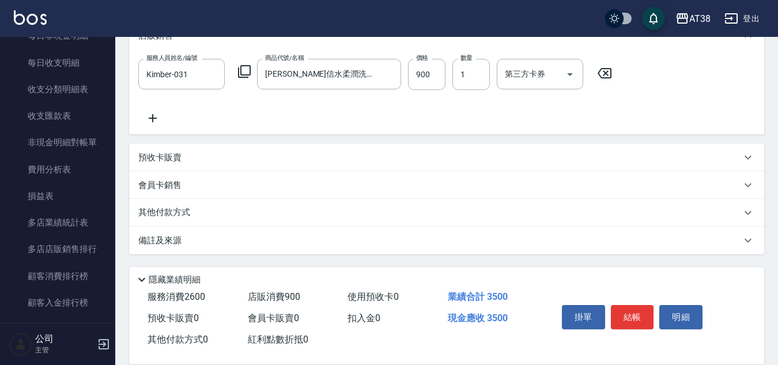
click at [176, 211] on p "其他付款方式" at bounding box center [167, 212] width 58 height 13
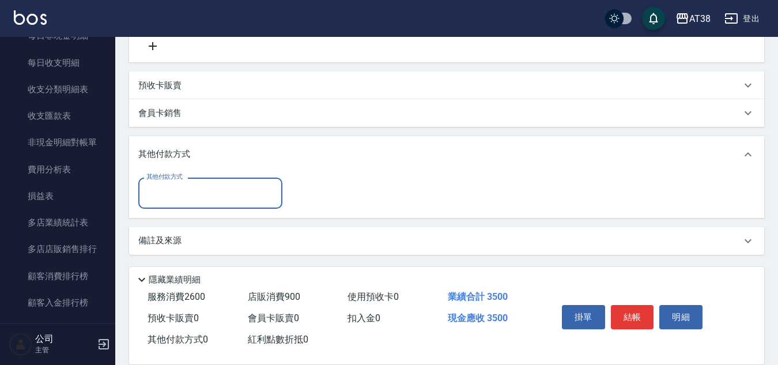
scroll to position [371, 0]
click at [167, 199] on input "其他付款方式" at bounding box center [210, 192] width 134 height 20
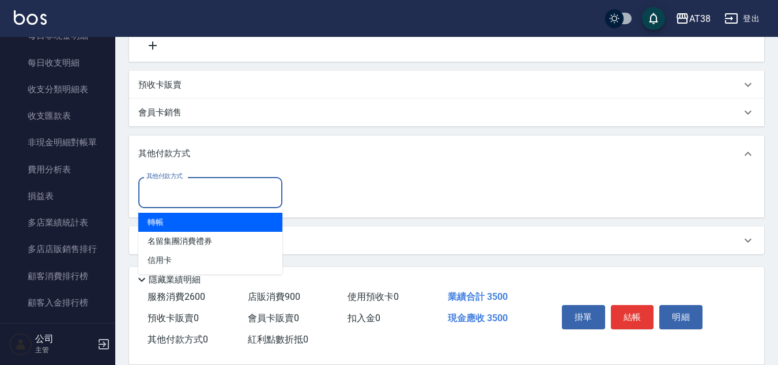
click at [155, 218] on span "轉帳" at bounding box center [210, 222] width 144 height 19
type input "轉帳"
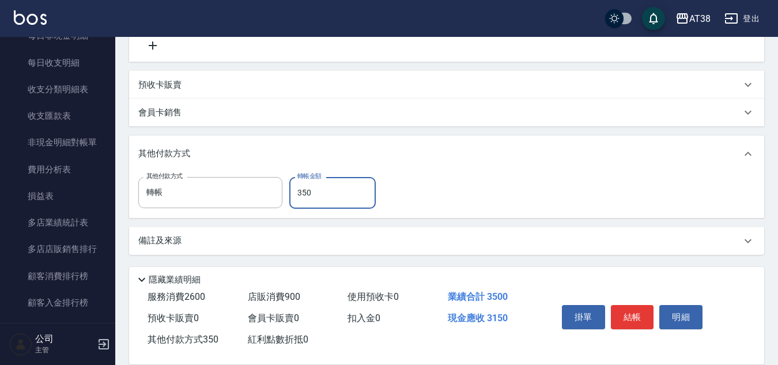
type input "3500"
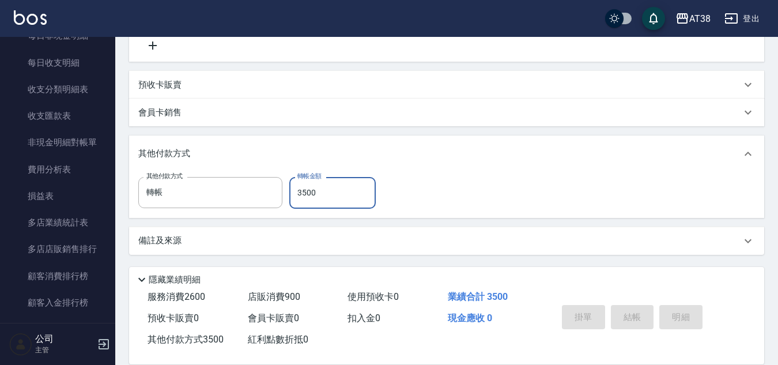
type input "[DATE] 19:56"
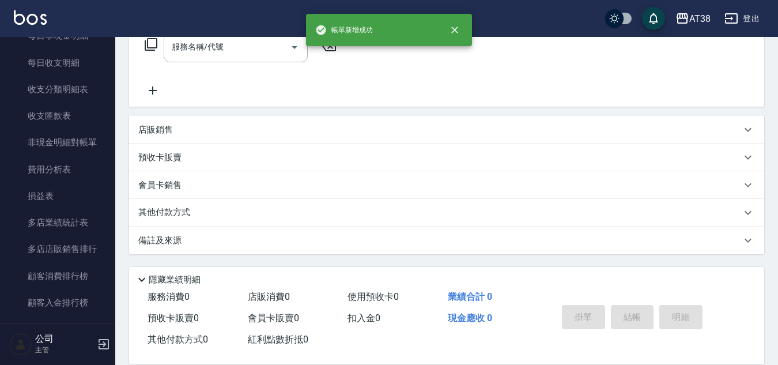
scroll to position [0, 0]
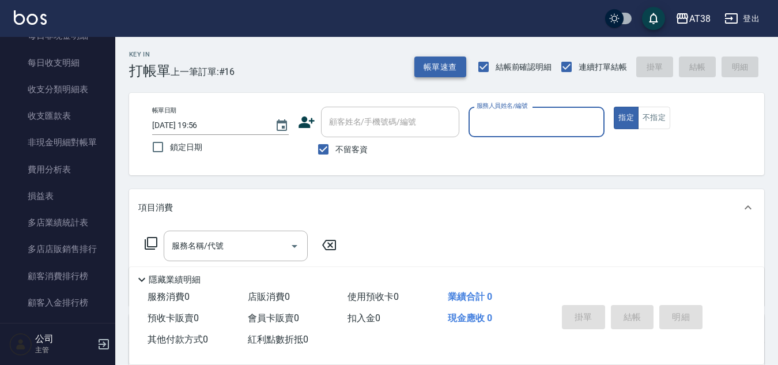
click at [446, 65] on button "帳單速查" at bounding box center [440, 66] width 52 height 21
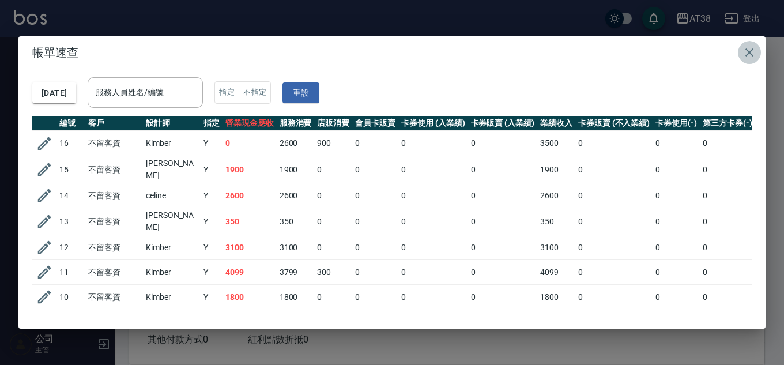
click at [750, 49] on icon "button" at bounding box center [749, 53] width 14 height 14
